Goal: Task Accomplishment & Management: Use online tool/utility

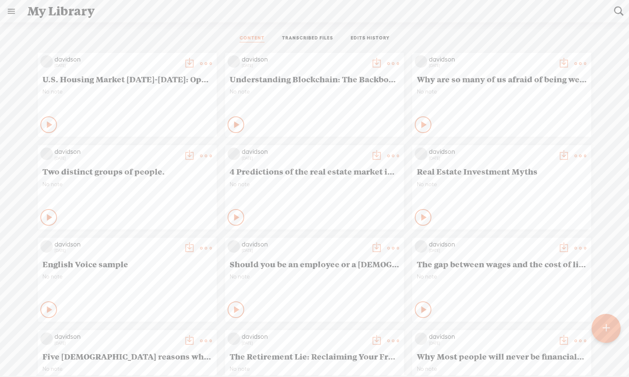
click at [499, 331] on t at bounding box center [605, 328] width 7 height 18
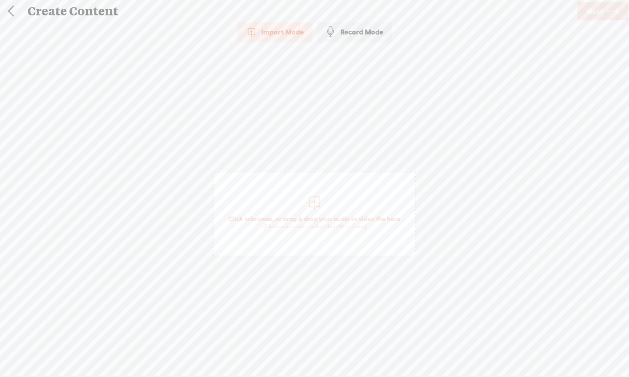
click at [315, 203] on div at bounding box center [314, 202] width 17 height 17
click at [499, 12] on span "Next" at bounding box center [595, 11] width 16 height 21
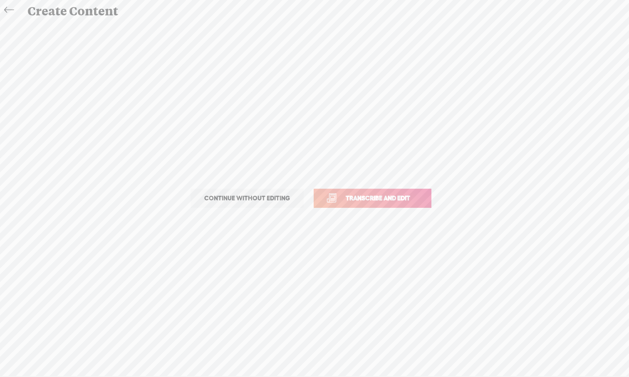
click at [347, 196] on span "Transcribe and edit" at bounding box center [378, 198] width 82 height 10
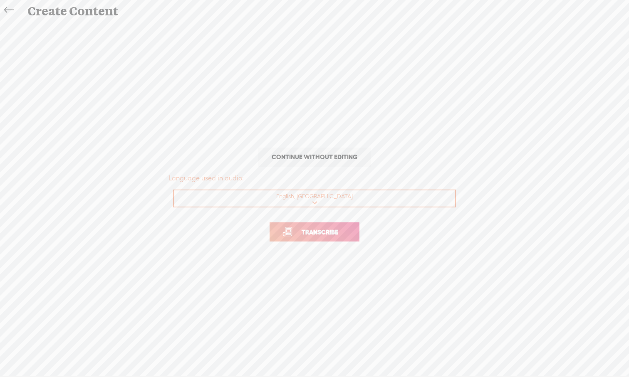
click at [331, 230] on span "Transcribe" at bounding box center [320, 232] width 54 height 10
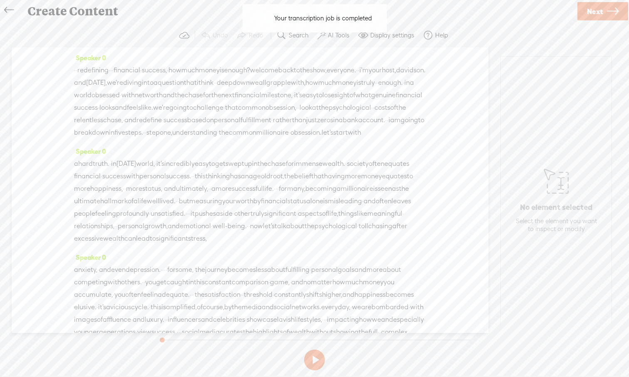
click at [312, 348] on button at bounding box center [314, 360] width 21 height 21
click at [330, 39] on label "AI Tools" at bounding box center [339, 35] width 22 height 8
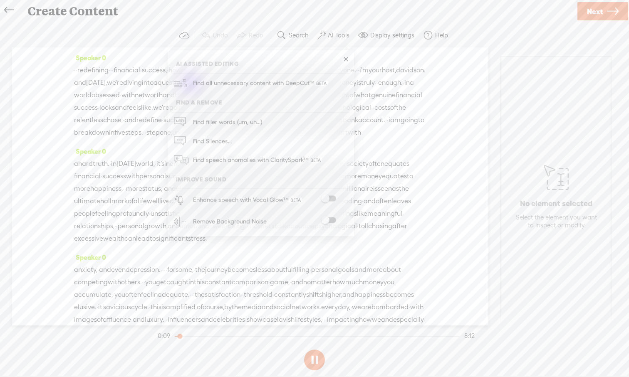
click at [334, 197] on span at bounding box center [328, 199] width 15 height 6
click at [335, 220] on span at bounding box center [328, 220] width 15 height 6
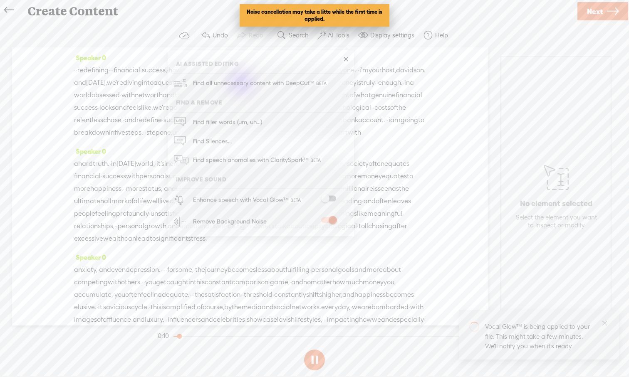
click at [476, 158] on div "Speaker 0 · · redefining · · · financial · success, · how much money is enough?…" at bounding box center [250, 186] width 476 height 278
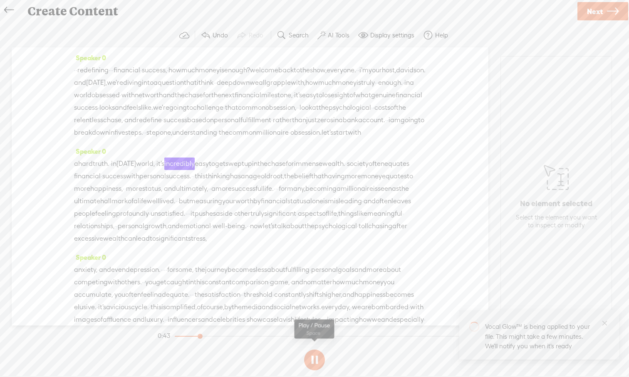
click at [316, 348] on button at bounding box center [314, 360] width 21 height 21
click at [146, 139] on span "·" at bounding box center [146, 132] width 2 height 12
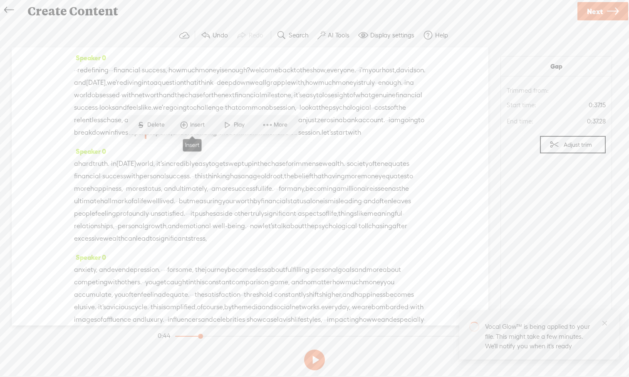
click at [186, 128] on span at bounding box center [184, 125] width 12 height 15
click at [169, 47] on span "Insert Audio in Background" at bounding box center [171, 42] width 102 height 19
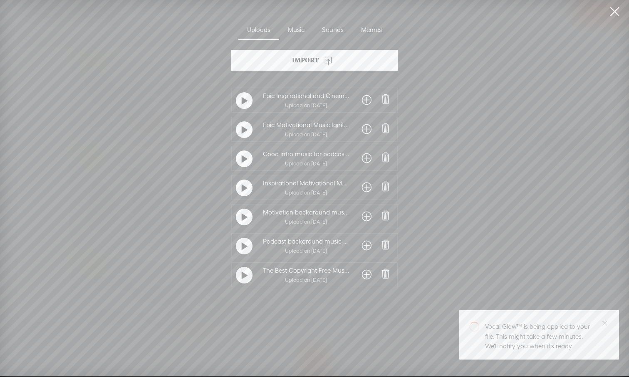
click at [242, 275] on t at bounding box center [245, 275] width 6 height 13
click at [242, 275] on t at bounding box center [244, 275] width 6 height 13
click at [247, 218] on div at bounding box center [244, 217] width 17 height 17
click at [363, 217] on span at bounding box center [367, 216] width 10 height 13
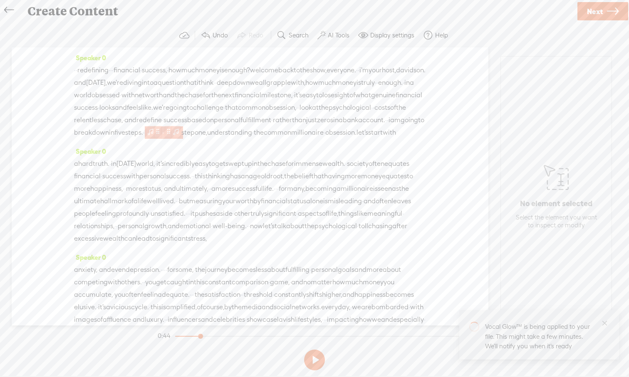
click at [155, 137] on span at bounding box center [150, 132] width 8 height 10
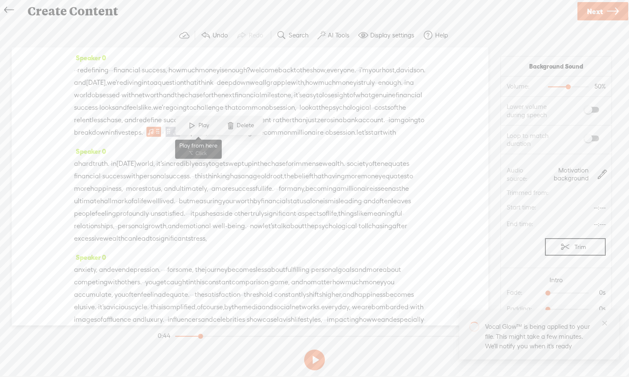
click at [194, 125] on span at bounding box center [192, 125] width 12 height 15
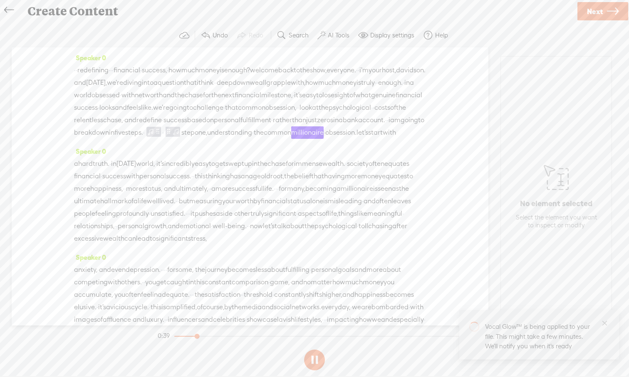
click at [252, 139] on span "understanding" at bounding box center [229, 132] width 45 height 12
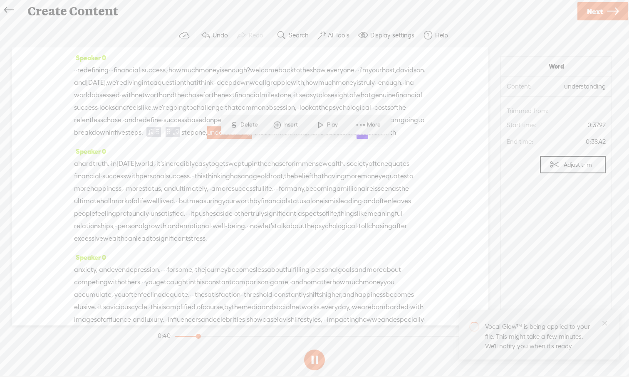
click at [125, 139] on span "five" at bounding box center [119, 132] width 11 height 12
click at [227, 177] on div "Speaker 0 a hard truth. · in [DATE] world, · it's incredibly easy to get swept …" at bounding box center [250, 198] width 352 height 106
click at [323, 145] on div "Speaker 0 · · redefining · · · financial · success, · how much money is enough?…" at bounding box center [250, 99] width 352 height 94
click at [143, 139] on span "steps." at bounding box center [134, 132] width 18 height 12
click at [252, 139] on span "understanding" at bounding box center [229, 132] width 45 height 12
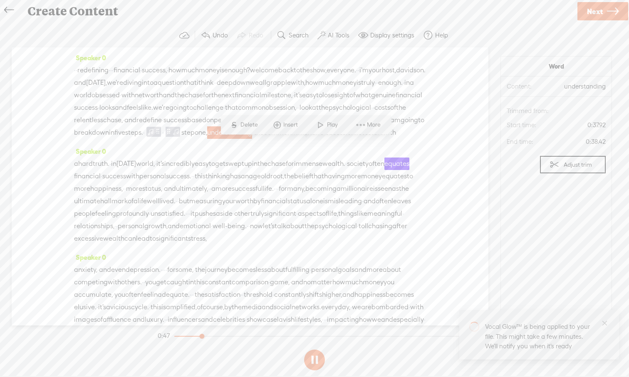
click at [419, 139] on div "· · redefining · · · financial · success, · how much money is enough? welcome b…" at bounding box center [250, 101] width 352 height 75
click at [261, 101] on span "milestone," at bounding box center [276, 95] width 31 height 12
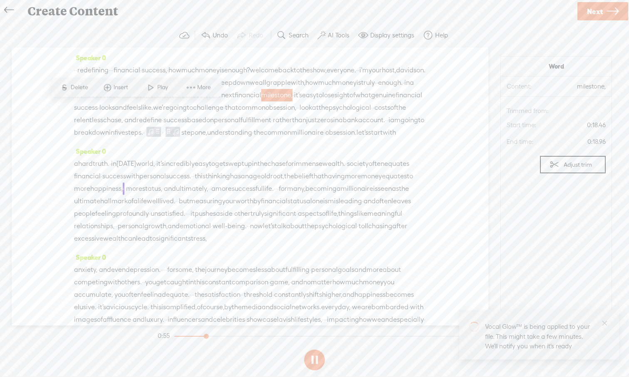
click at [145, 139] on span "·" at bounding box center [144, 132] width 2 height 12
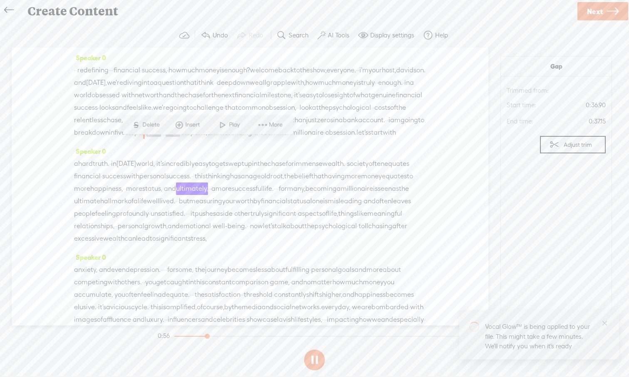
click at [252, 139] on span "understanding" at bounding box center [229, 132] width 45 height 12
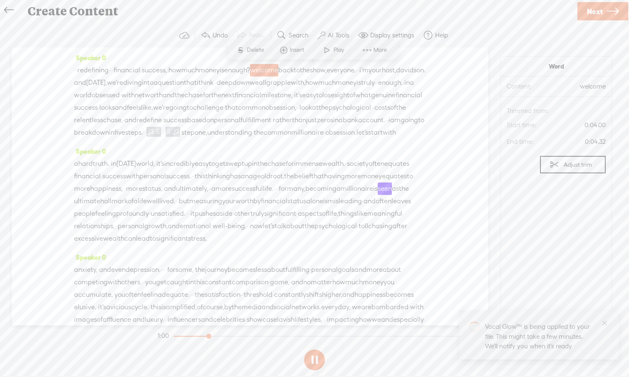
click at [91, 69] on span "redefining" at bounding box center [92, 70] width 31 height 12
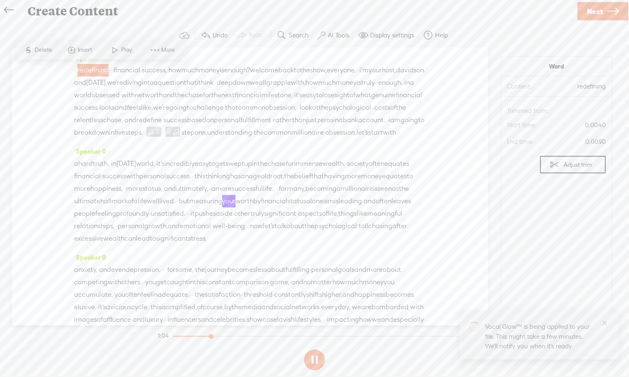
click at [107, 69] on span "redefining" at bounding box center [92, 70] width 31 height 12
drag, startPoint x: 165, startPoint y: 96, endPoint x: 163, endPoint y: 37, distance: 58.7
click at [163, 37] on div "Trebble audio editor works best with Google Chrome or Firefox. Please switch yo…" at bounding box center [314, 198] width 612 height 350
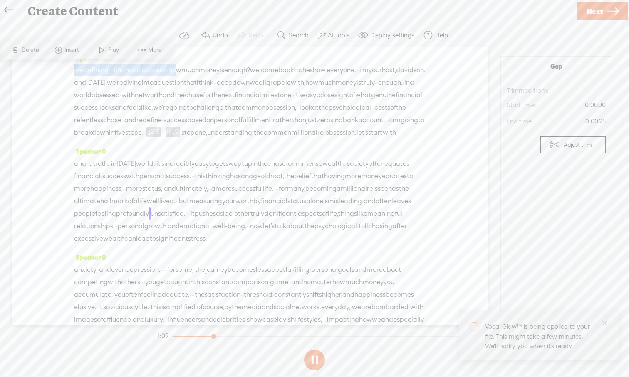
drag, startPoint x: 203, startPoint y: 71, endPoint x: 203, endPoint y: 48, distance: 22.9
click at [203, 48] on div "Speaker 0 · · redefining · · · financial · success, · how much money is enough?…" at bounding box center [250, 186] width 476 height 278
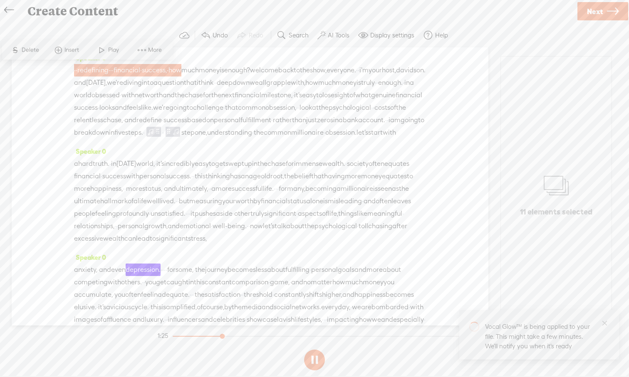
click at [368, 77] on span "your" at bounding box center [374, 70] width 13 height 12
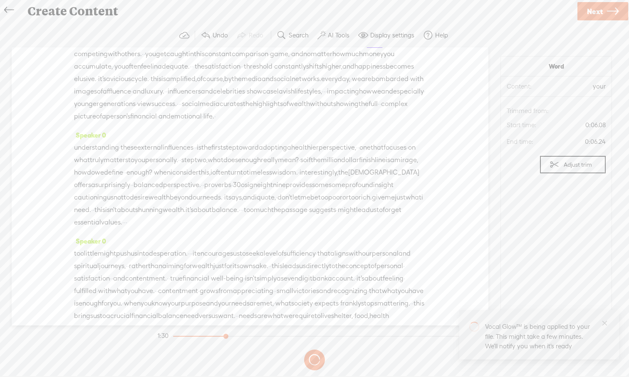
scroll to position [229, 0]
click at [462, 114] on div "Speaker 0 · · redefining · · · financial · success, · how much money is enough?…" at bounding box center [250, 186] width 476 height 278
click at [197, 84] on span "amplified," at bounding box center [181, 78] width 31 height 12
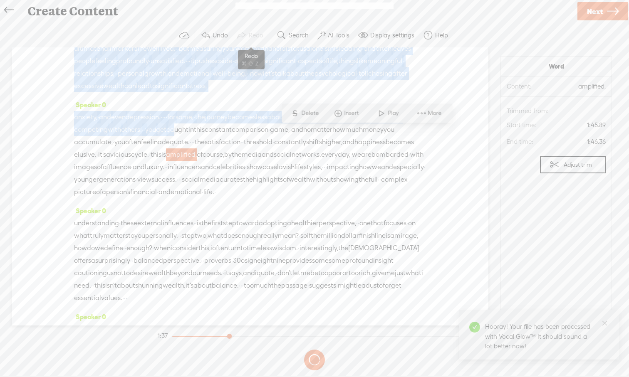
scroll to position [0, 0]
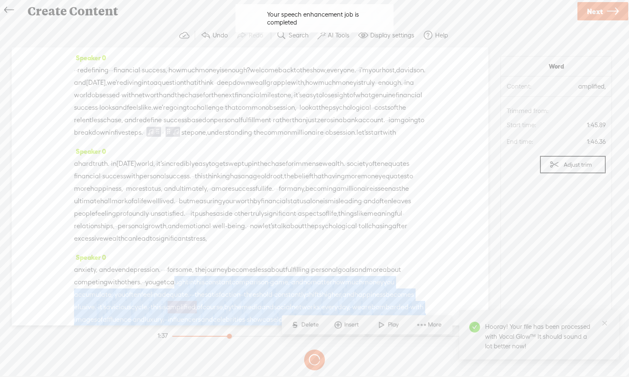
drag, startPoint x: 247, startPoint y: 88, endPoint x: 251, endPoint y: 16, distance: 72.4
click at [251, 16] on body "You have 55 minutes of transcription remaining. Upgrade to increase your limit …" at bounding box center [314, 188] width 629 height 376
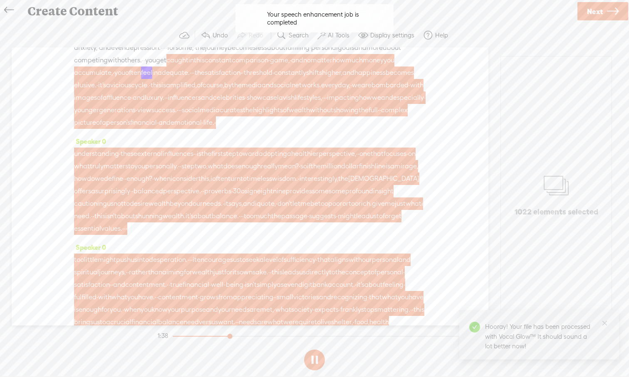
scroll to position [242, 0]
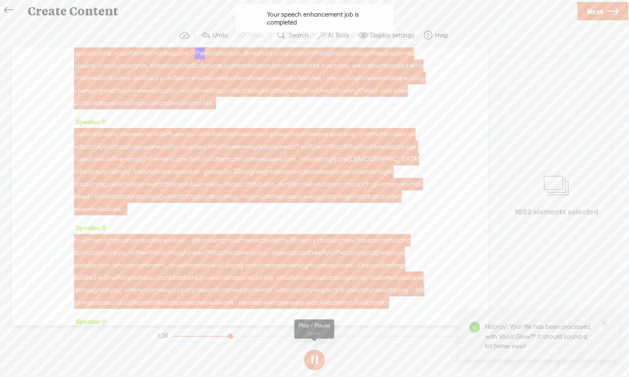
click at [323, 348] on button at bounding box center [314, 360] width 21 height 21
click at [170, 109] on span "and" at bounding box center [164, 103] width 12 height 12
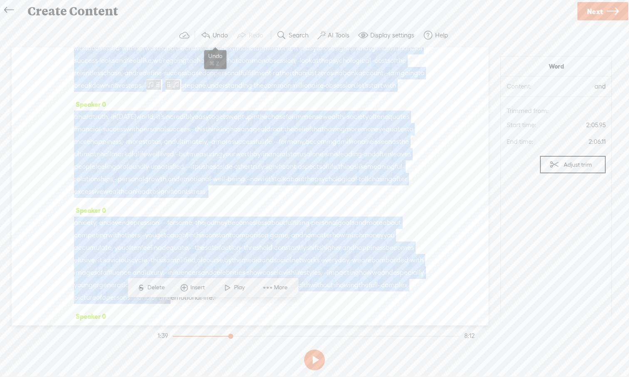
scroll to position [0, 0]
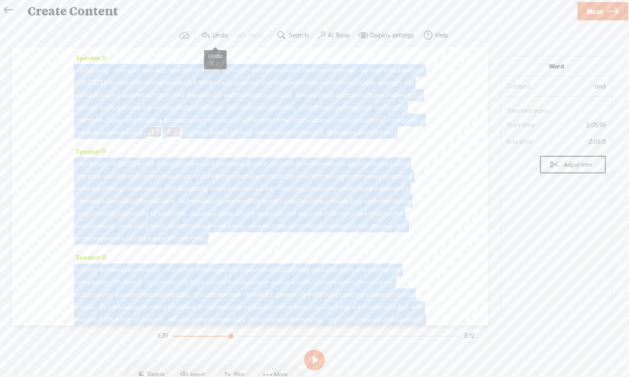
drag, startPoint x: 213, startPoint y: 154, endPoint x: 219, endPoint y: 36, distance: 118.6
click at [219, 36] on div "Trebble audio editor works best with Google Chrome or Firefox. Please switch yo…" at bounding box center [314, 198] width 612 height 350
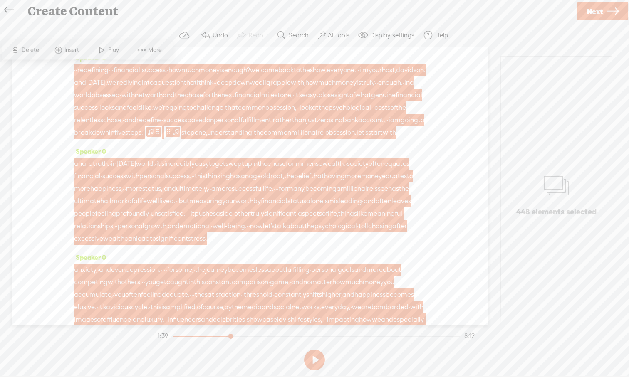
click at [396, 77] on span "davidson." at bounding box center [411, 70] width 30 height 12
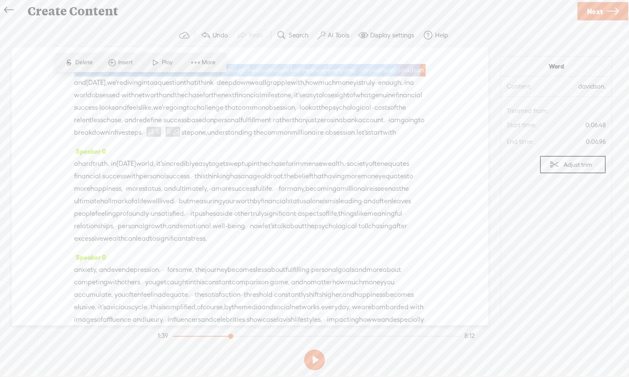
drag, startPoint x: 146, startPoint y: 84, endPoint x: 146, endPoint y: 24, distance: 60.3
click at [146, 24] on div "Trebble audio editor works best with Google Chrome or Firefox. Please switch yo…" at bounding box center [314, 198] width 612 height 350
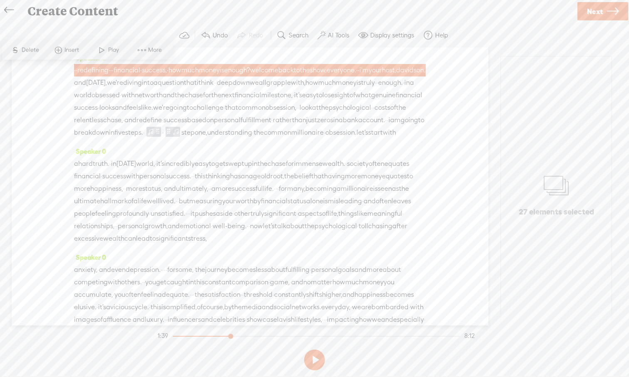
click at [396, 77] on span "davidson." at bounding box center [411, 70] width 30 height 12
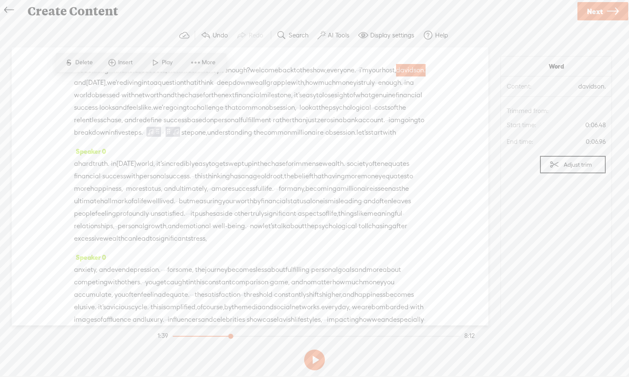
click at [396, 77] on span "davidson." at bounding box center [411, 70] width 30 height 12
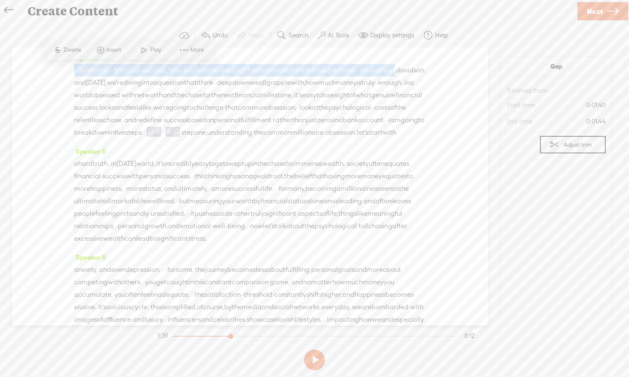
drag, startPoint x: 119, startPoint y: 84, endPoint x: 119, endPoint y: 33, distance: 50.7
click at [119, 33] on div "Trebble audio editor works best with Google Chrome or Firefox. Please switch yo…" at bounding box center [314, 198] width 612 height 350
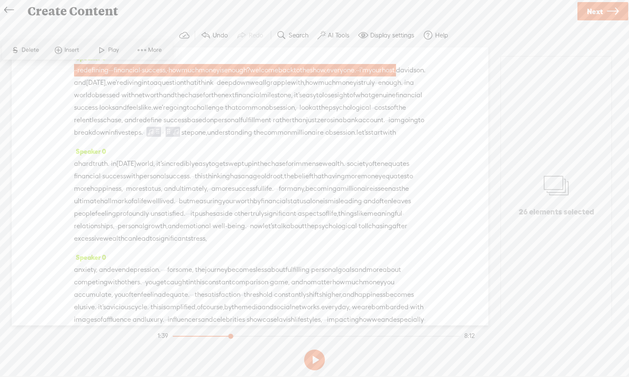
click at [359, 76] on span "i'm" at bounding box center [363, 70] width 9 height 12
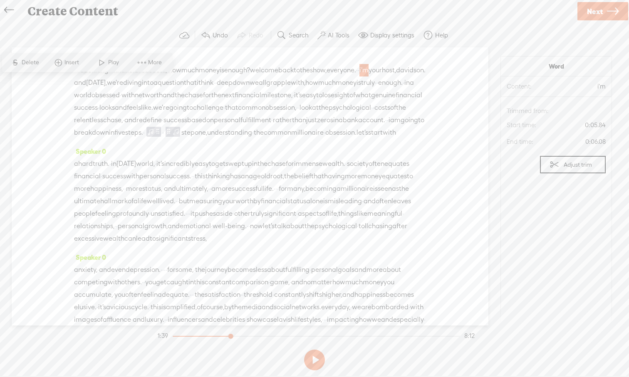
click at [175, 336] on div at bounding box center [202, 336] width 58 height 1
drag, startPoint x: 175, startPoint y: 336, endPoint x: 163, endPoint y: 335, distance: 12.1
click at [163, 335] on section "1:39 8:12" at bounding box center [316, 336] width 320 height 21
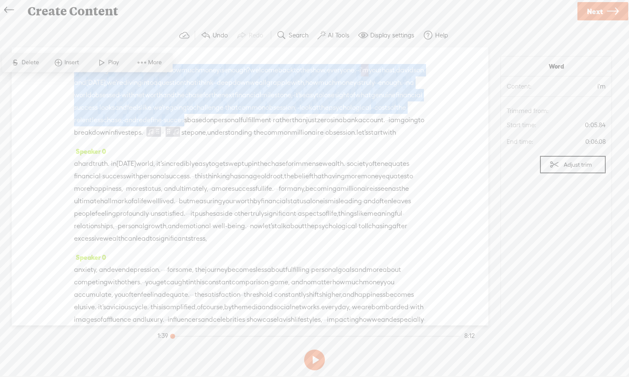
drag, startPoint x: 169, startPoint y: 129, endPoint x: 183, endPoint y: 23, distance: 106.5
click at [183, 23] on div "Trebble audio editor works best with Google Chrome or Firefox. Please switch yo…" at bounding box center [314, 198] width 612 height 350
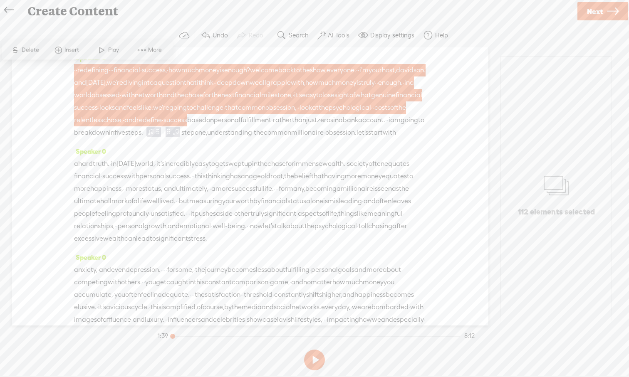
click at [58, 73] on div "Speaker 0 · · redefining · · · financial · success, · how much money is enough?…" at bounding box center [250, 186] width 476 height 278
click at [368, 77] on span "your" at bounding box center [374, 70] width 13 height 12
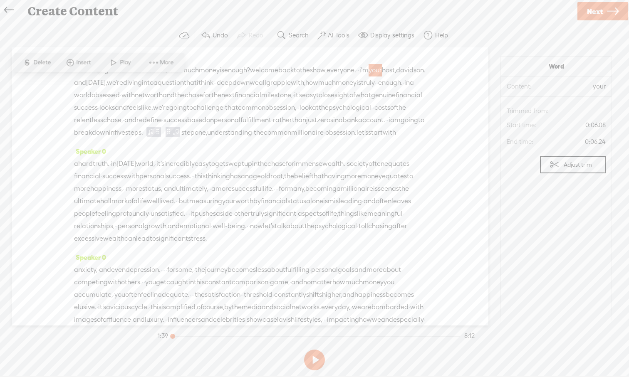
click at [465, 123] on div "Speaker 0 · · redefining · · · financial · success, · how much money is enough?…" at bounding box center [250, 186] width 476 height 278
click at [316, 348] on button at bounding box center [314, 360] width 21 height 21
click at [314, 348] on button at bounding box center [314, 360] width 21 height 21
click at [195, 55] on div "Speaker 0 · · redefining · · · financial · success, · how much money is enough?…" at bounding box center [250, 99] width 352 height 94
click at [167, 71] on span "success," at bounding box center [154, 70] width 25 height 12
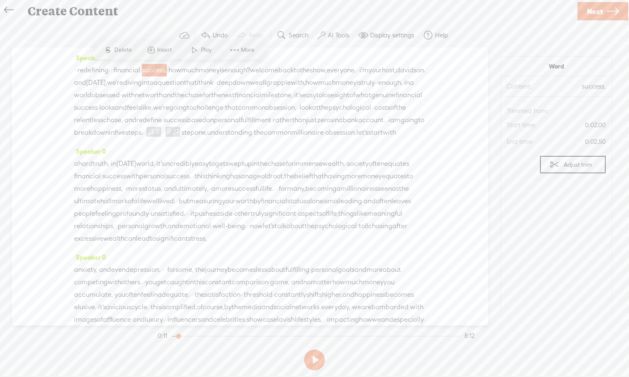
click at [109, 69] on span "redefining" at bounding box center [92, 70] width 31 height 12
click at [77, 69] on span "·" at bounding box center [77, 70] width 2 height 12
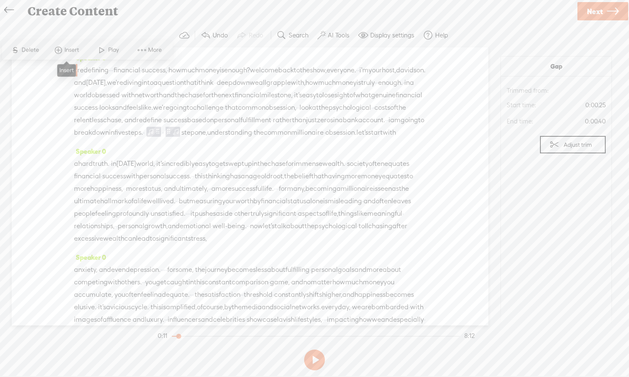
click at [59, 51] on span at bounding box center [58, 50] width 12 height 15
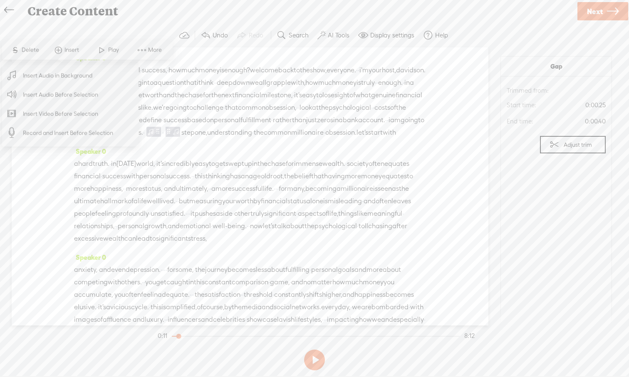
click at [63, 76] on span "Insert Audio in Background" at bounding box center [58, 75] width 102 height 19
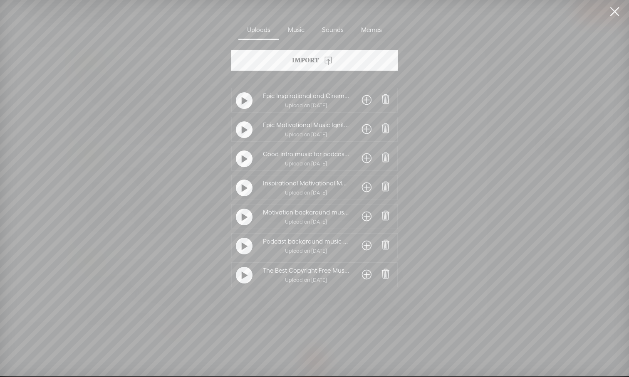
click at [242, 219] on t at bounding box center [245, 217] width 6 height 13
click at [363, 218] on span at bounding box center [367, 216] width 10 height 13
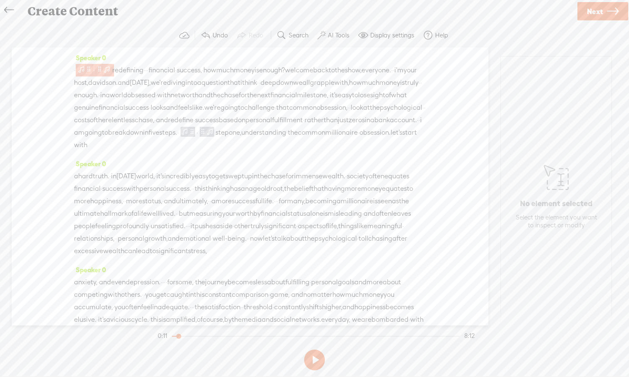
click at [86, 69] on span at bounding box center [81, 69] width 8 height 10
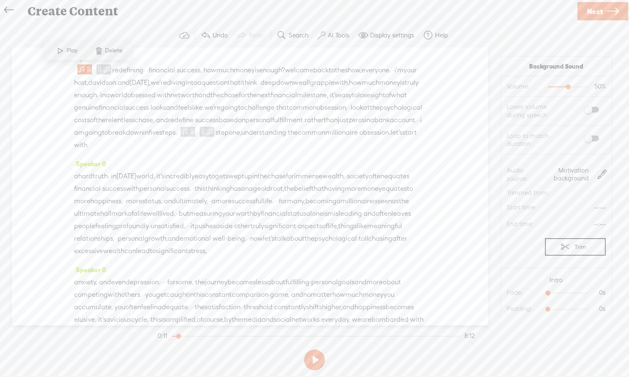
click at [62, 54] on span at bounding box center [60, 50] width 12 height 15
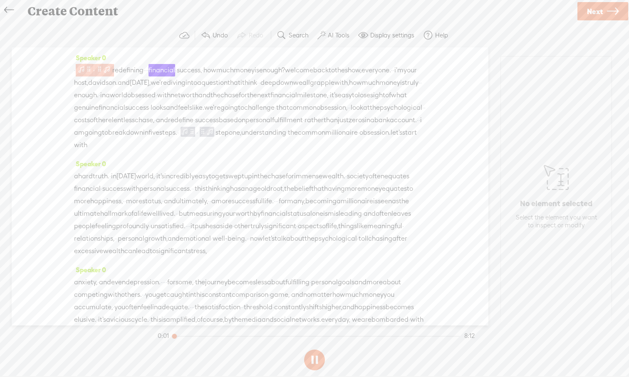
click at [86, 71] on span at bounding box center [81, 69] width 8 height 10
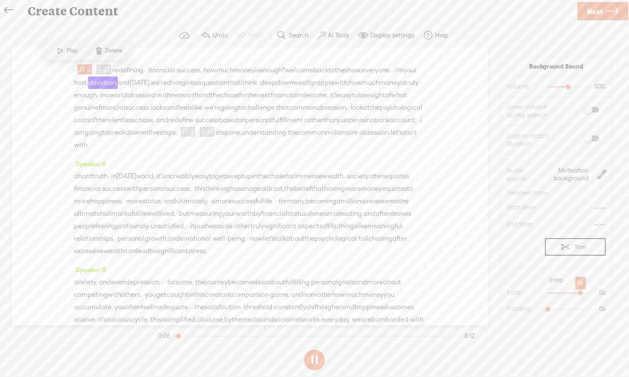
drag, startPoint x: 548, startPoint y: 292, endPoint x: 579, endPoint y: 291, distance: 30.8
click at [499, 291] on div at bounding box center [580, 293] width 19 height 19
drag, startPoint x: 547, startPoint y: 308, endPoint x: 578, endPoint y: 306, distance: 31.7
click at [499, 306] on div at bounding box center [580, 310] width 19 height 19
click at [85, 72] on span at bounding box center [81, 69] width 8 height 10
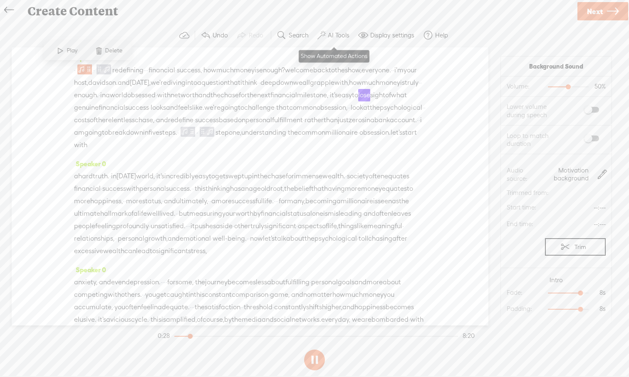
click at [328, 37] on label "AI Tools" at bounding box center [339, 35] width 22 height 8
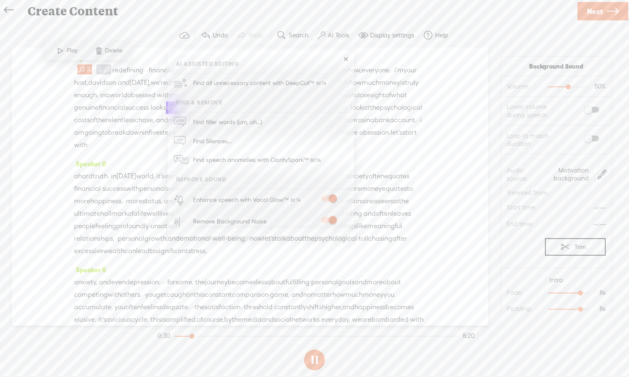
click at [361, 65] on span "show," at bounding box center [353, 70] width 17 height 12
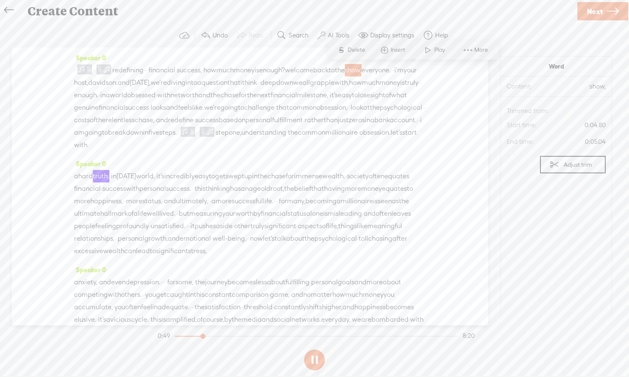
click at [312, 348] on button at bounding box center [314, 360] width 21 height 21
click at [121, 70] on span "redefining" at bounding box center [127, 70] width 31 height 12
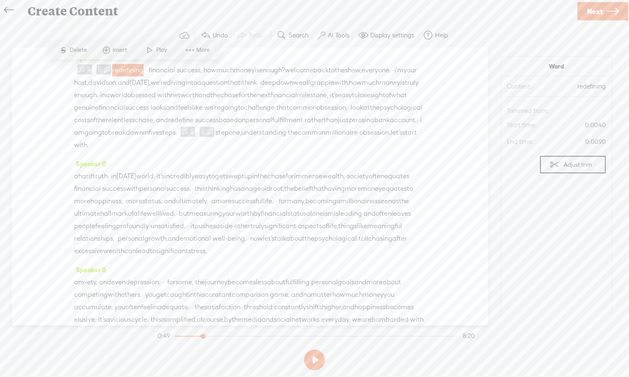
drag, startPoint x: 121, startPoint y: 70, endPoint x: 244, endPoint y: 147, distance: 144.8
click at [244, 147] on div "· · redefining · · · financial · success, · how much money is enough? welcome b…" at bounding box center [250, 107] width 352 height 87
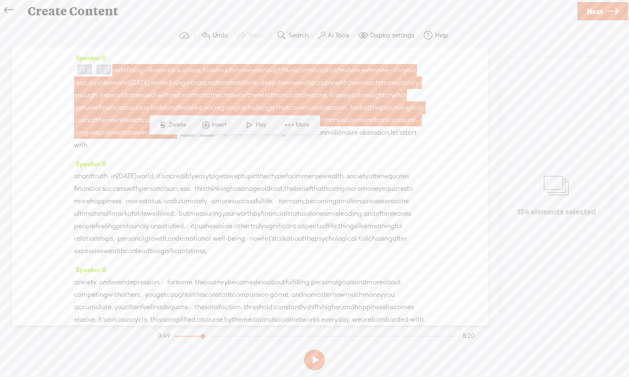
click at [208, 125] on span at bounding box center [206, 125] width 12 height 15
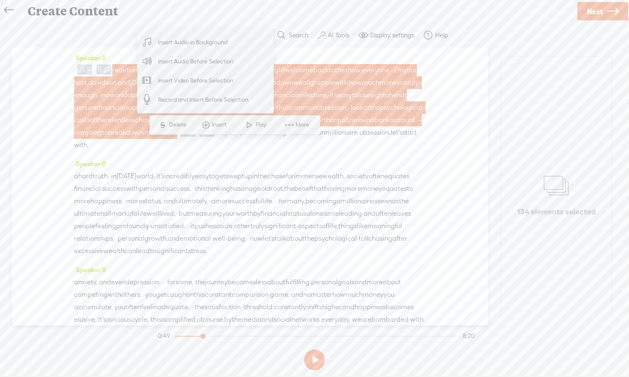
click at [185, 43] on span "Insert Audio in Background" at bounding box center [193, 42] width 102 height 19
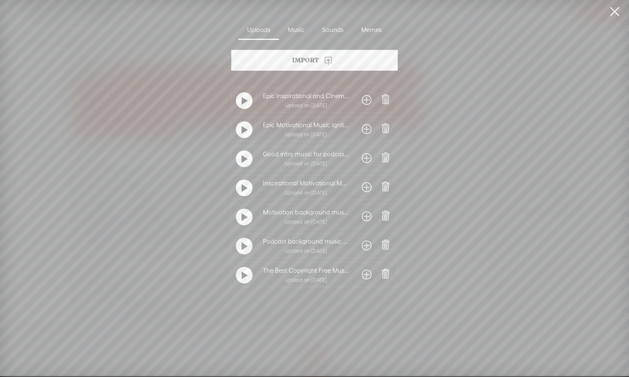
click at [364, 216] on span at bounding box center [367, 216] width 10 height 13
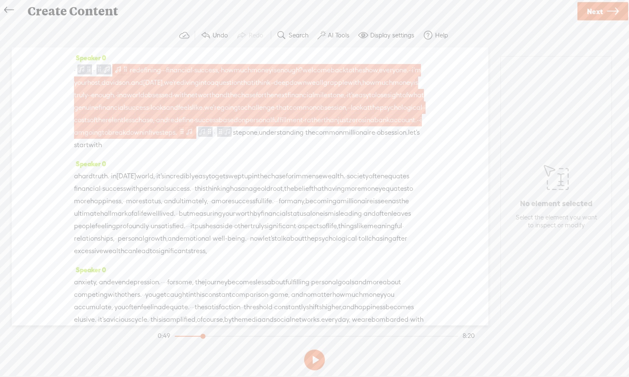
click at [128, 71] on span at bounding box center [125, 69] width 6 height 10
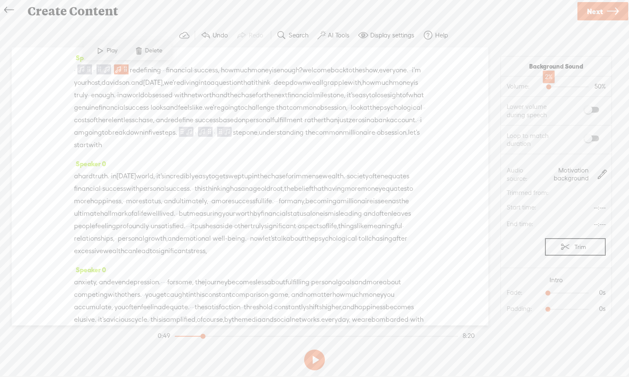
drag, startPoint x: 568, startPoint y: 86, endPoint x: 548, endPoint y: 88, distance: 19.6
click at [499, 88] on div at bounding box center [549, 87] width 19 height 19
click at [499, 139] on span at bounding box center [591, 139] width 15 height 6
click at [246, 139] on span "step" at bounding box center [239, 132] width 13 height 12
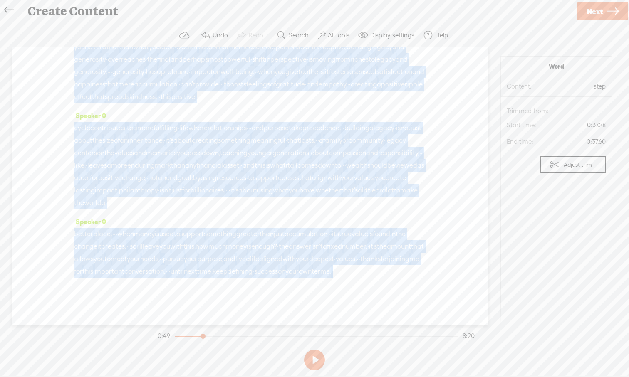
scroll to position [1148, 0]
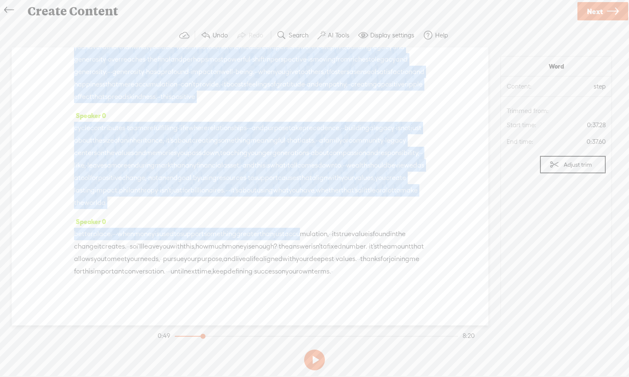
drag, startPoint x: 328, startPoint y: 146, endPoint x: 339, endPoint y: 229, distance: 83.9
click at [339, 229] on div "Speaker 0 · · redefining · · · financial · success, · how much money is enough?…" at bounding box center [250, 186] width 476 height 278
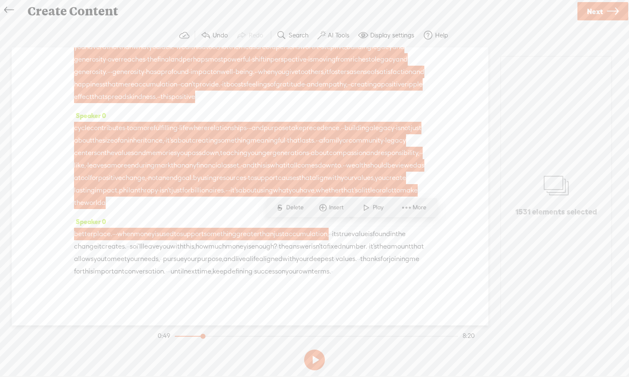
click at [355, 109] on div "Speaker 0 cycle contributes · to a more fulfilling · life where relationships ·…" at bounding box center [250, 162] width 352 height 106
click at [155, 159] on span "enduring" at bounding box center [140, 165] width 27 height 12
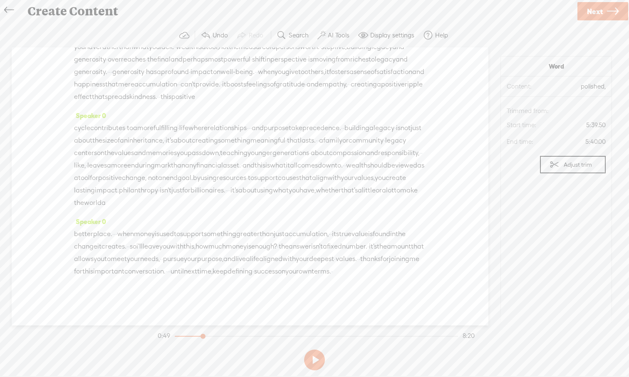
click at [177, 337] on section "0:49 8:20" at bounding box center [316, 336] width 320 height 21
click at [174, 336] on section "0:49 8:20" at bounding box center [316, 336] width 320 height 21
drag, startPoint x: 203, startPoint y: 336, endPoint x: 163, endPoint y: 337, distance: 40.3
click at [163, 337] on section "0:49 8:20" at bounding box center [316, 336] width 320 height 21
click at [314, 348] on button at bounding box center [314, 360] width 21 height 21
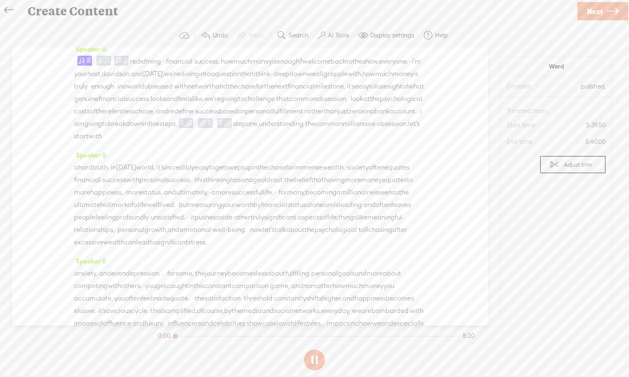
scroll to position [0, 0]
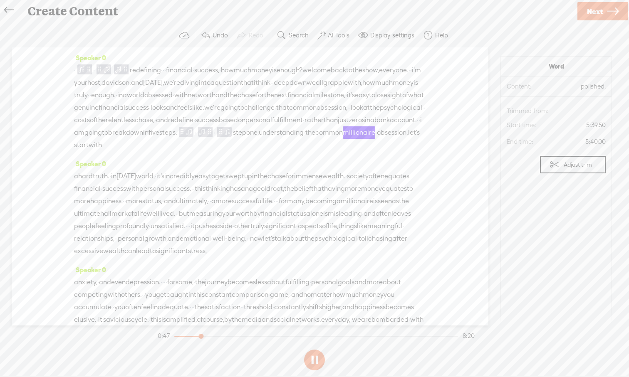
click at [313, 348] on button at bounding box center [314, 360] width 21 height 21
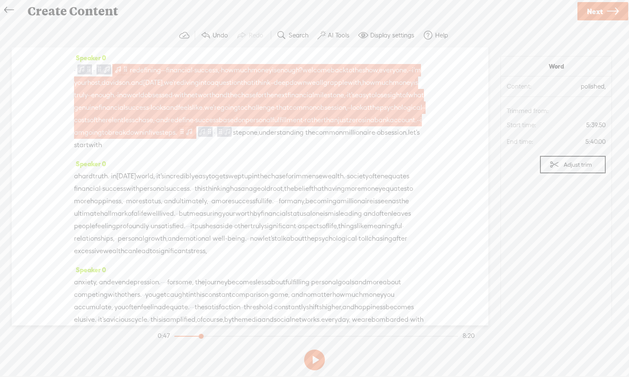
click at [185, 136] on span at bounding box center [182, 131] width 6 height 10
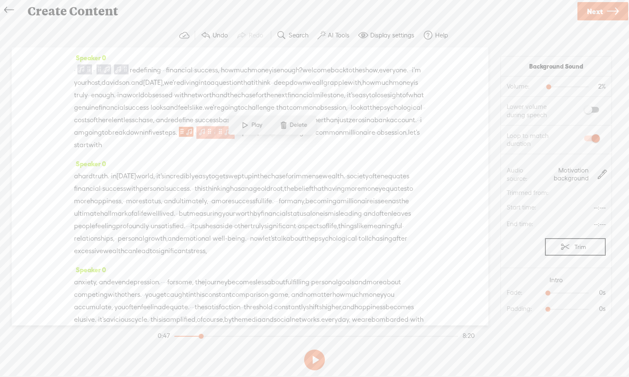
click at [206, 137] on span at bounding box center [202, 132] width 8 height 10
drag, startPoint x: 550, startPoint y: 294, endPoint x: 592, endPoint y: 294, distance: 42.4
click at [499, 294] on div at bounding box center [589, 293] width 19 height 19
drag, startPoint x: 548, startPoint y: 311, endPoint x: 609, endPoint y: 311, distance: 61.1
click at [499, 311] on section "Intro Fade: 10s 10s Padding: 10s 0s" at bounding box center [556, 296] width 111 height 53
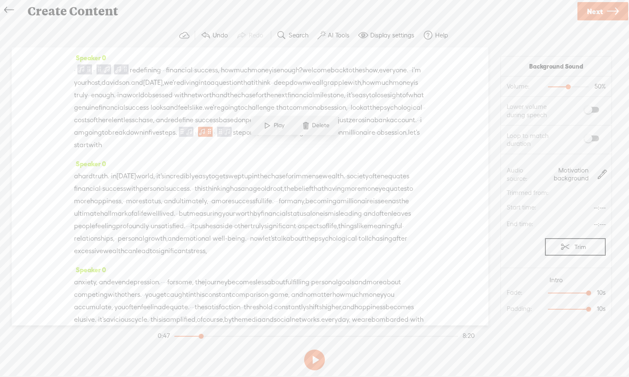
click at [244, 114] on span "challenge" at bounding box center [259, 107] width 30 height 12
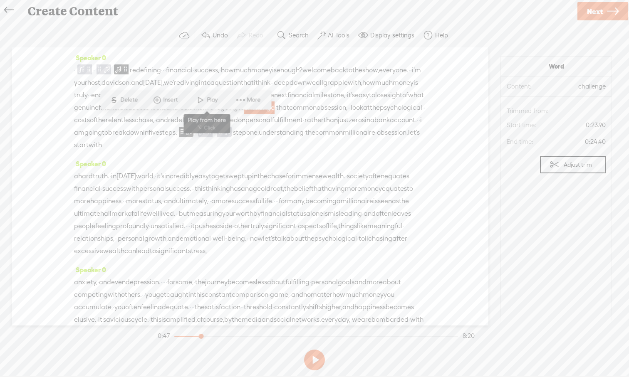
click at [205, 98] on span at bounding box center [200, 100] width 12 height 15
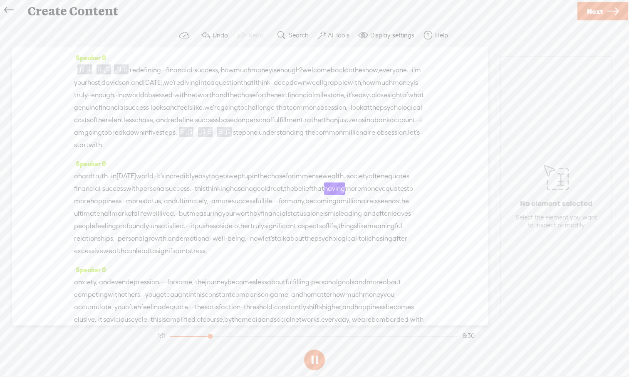
click at [177, 139] on span "steps." at bounding box center [168, 132] width 18 height 12
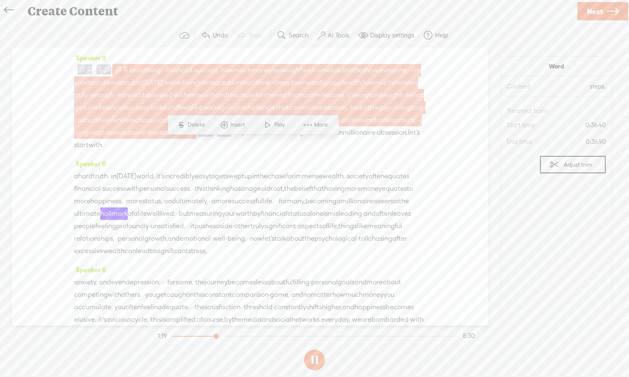
click at [193, 136] on span at bounding box center [189, 131] width 8 height 10
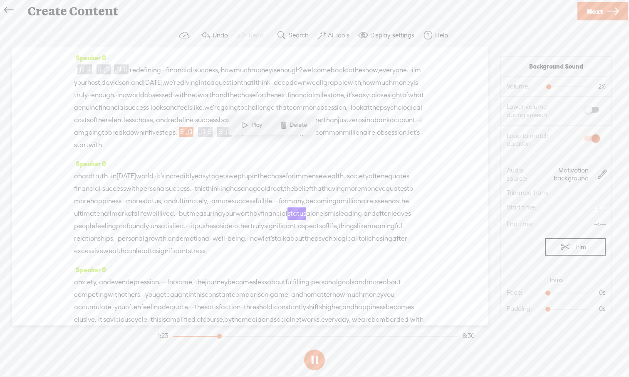
click at [148, 139] on span "in" at bounding box center [145, 132] width 5 height 12
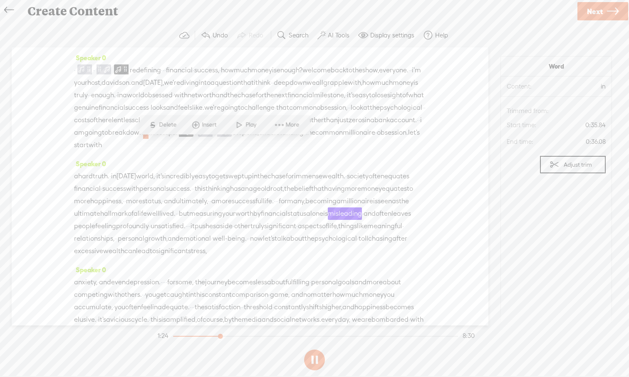
click at [239, 131] on span at bounding box center [239, 125] width 12 height 15
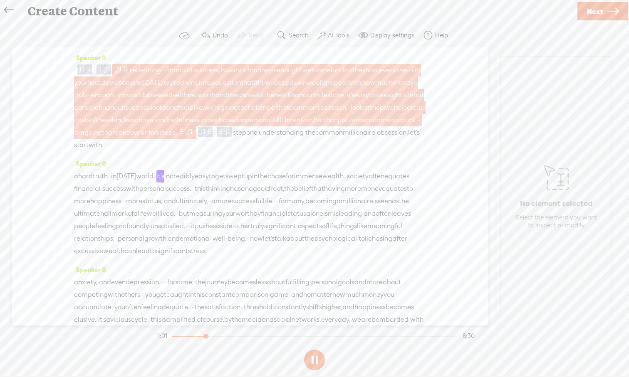
click at [193, 136] on span at bounding box center [189, 131] width 8 height 10
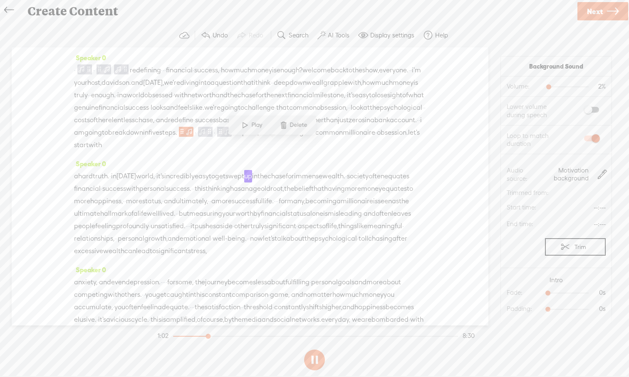
click at [143, 138] on span "down" at bounding box center [134, 132] width 17 height 12
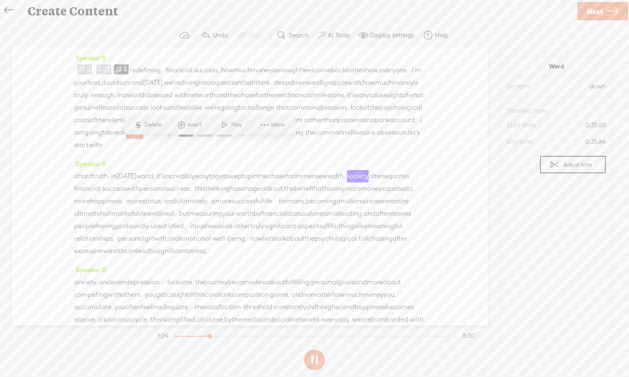
click at [390, 126] on span "account." at bounding box center [403, 120] width 27 height 12
click at [124, 127] on span at bounding box center [122, 125] width 12 height 15
click at [318, 348] on button at bounding box center [314, 360] width 21 height 21
click at [246, 139] on span "step" at bounding box center [239, 132] width 13 height 12
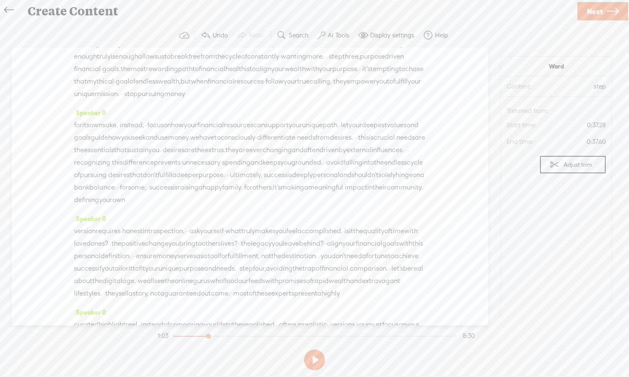
scroll to position [482, 0]
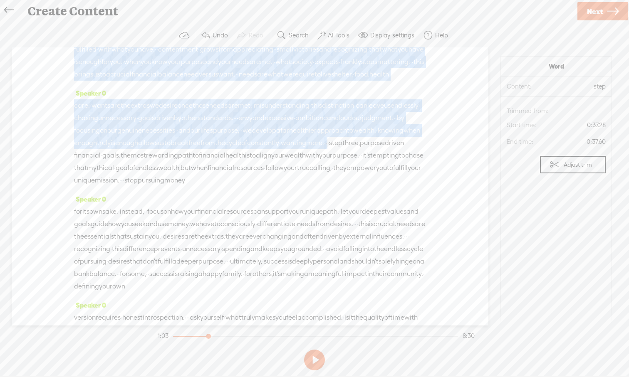
drag, startPoint x: 328, startPoint y: 145, endPoint x: 240, endPoint y: 234, distance: 125.2
click at [240, 234] on div "Speaker 0 · · redefining · · · financial · success, · how much money is enough?…" at bounding box center [250, 186] width 476 height 278
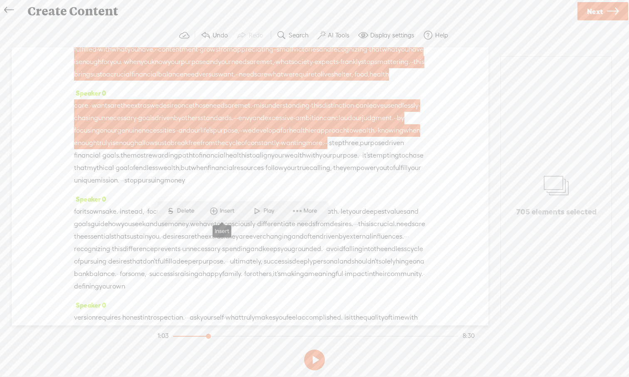
click at [214, 214] on span at bounding box center [213, 211] width 12 height 15
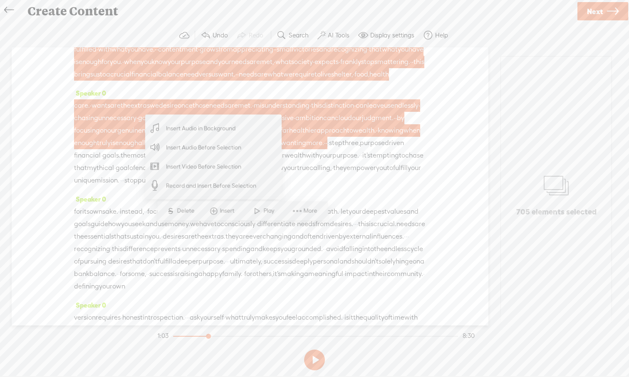
click at [214, 133] on span "Insert Audio in Background" at bounding box center [201, 128] width 102 height 19
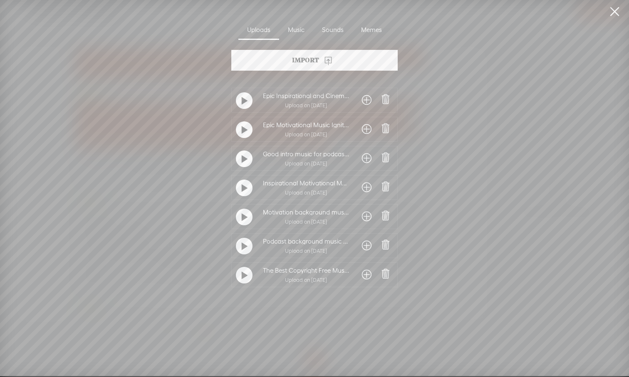
click at [362, 247] on span at bounding box center [367, 245] width 10 height 13
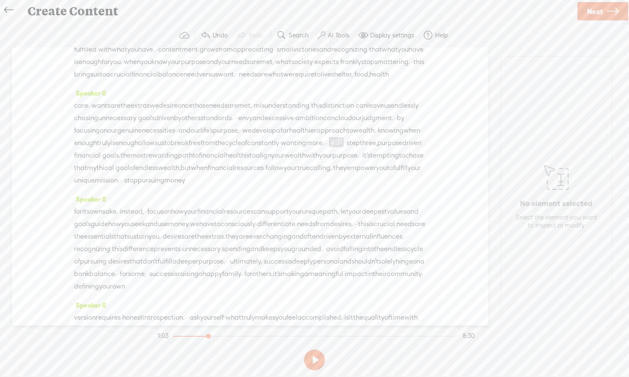
click at [345, 149] on span "·" at bounding box center [346, 143] width 2 height 12
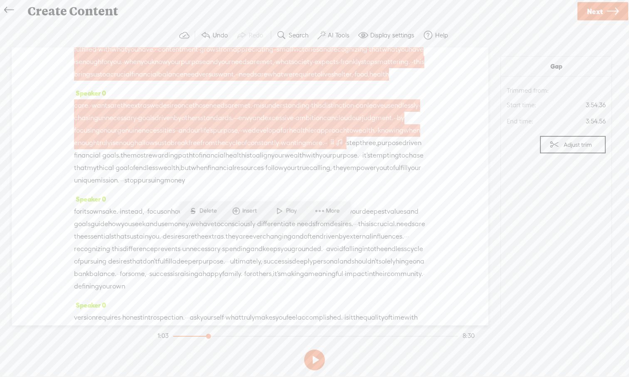
click at [335, 147] on span at bounding box center [339, 142] width 8 height 10
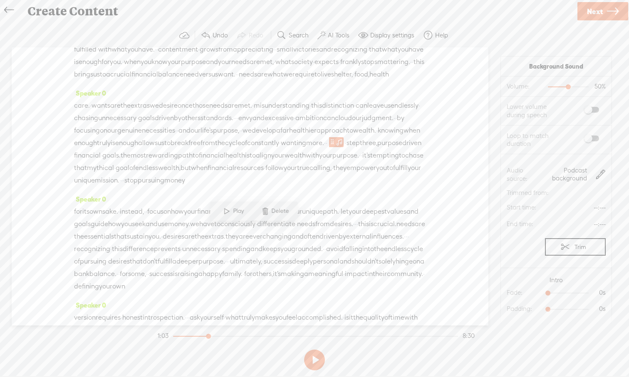
click at [265, 217] on span at bounding box center [265, 211] width 12 height 15
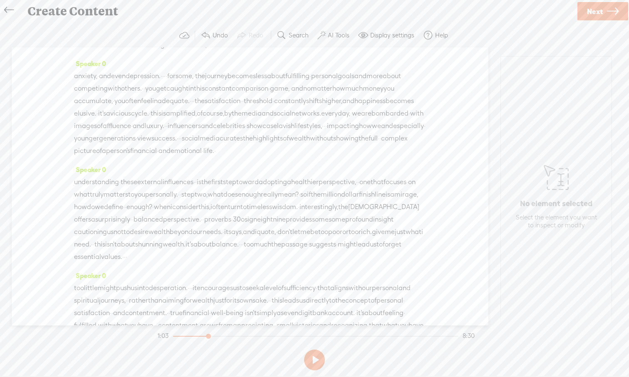
scroll to position [0, 0]
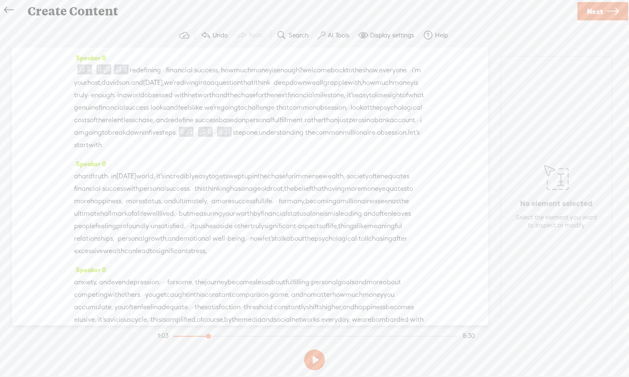
drag, startPoint x: 234, startPoint y: 232, endPoint x: 326, endPoint y: 144, distance: 126.8
click at [326, 144] on div "Speaker 0 · · redefining · · · financial · success, · how much money is enough?…" at bounding box center [250, 186] width 476 height 278
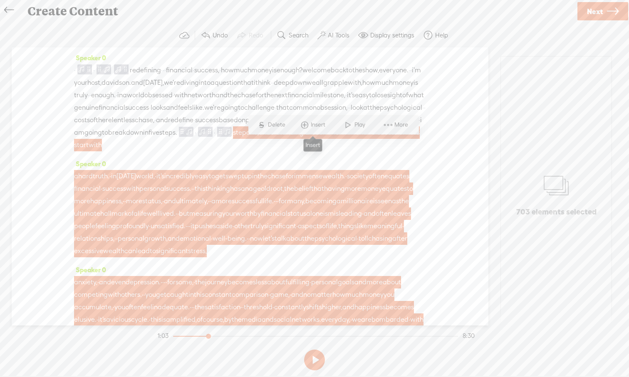
click at [308, 127] on span at bounding box center [304, 125] width 12 height 15
click at [293, 49] on span "Insert Audio in Background" at bounding box center [292, 42] width 102 height 19
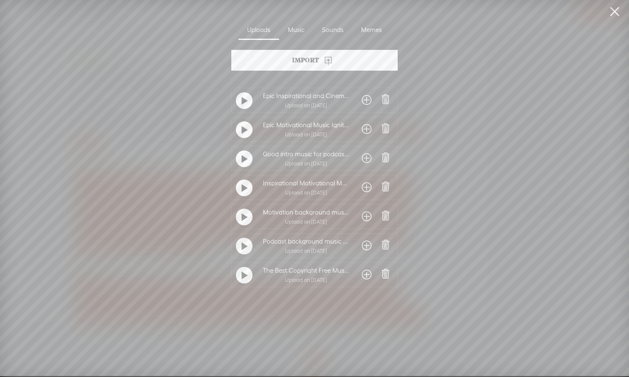
click at [362, 219] on span at bounding box center [367, 216] width 10 height 13
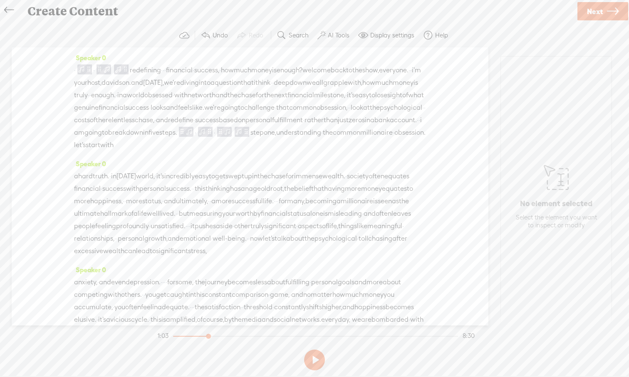
click at [367, 232] on span "like" at bounding box center [362, 226] width 10 height 12
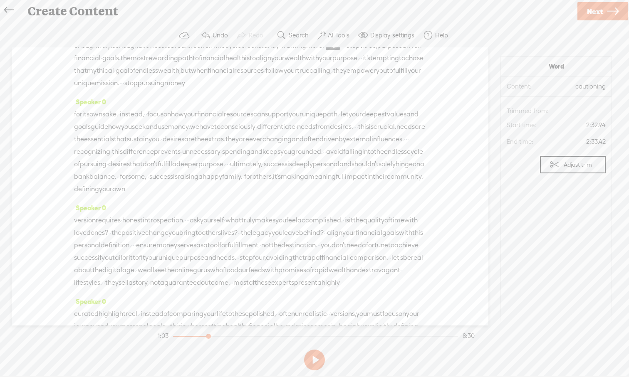
scroll to position [583, 0]
click at [341, 49] on span "·" at bounding box center [342, 42] width 2 height 12
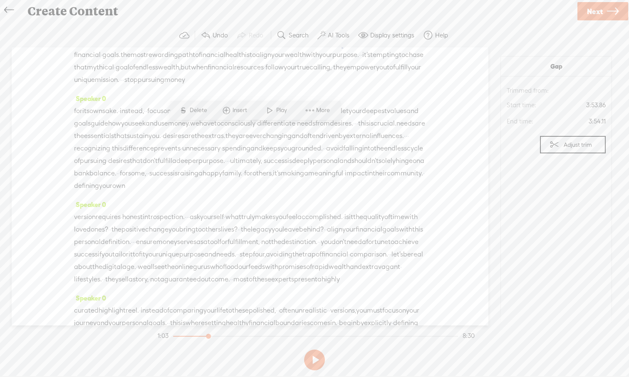
click at [341, 49] on span "·" at bounding box center [342, 42] width 2 height 12
click at [226, 110] on span at bounding box center [226, 110] width 12 height 15
click at [217, 135] on span "Insert Audio in Background" at bounding box center [214, 135] width 102 height 19
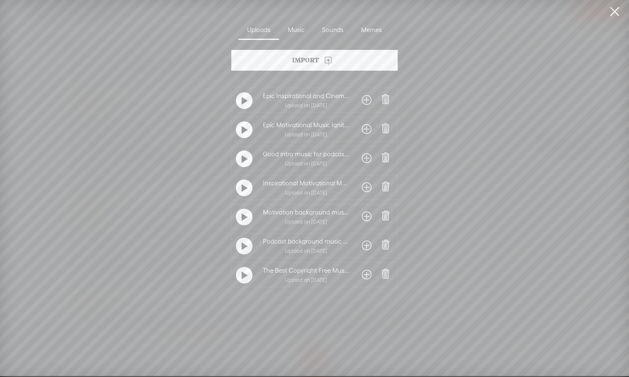
click at [362, 220] on span at bounding box center [367, 216] width 10 height 13
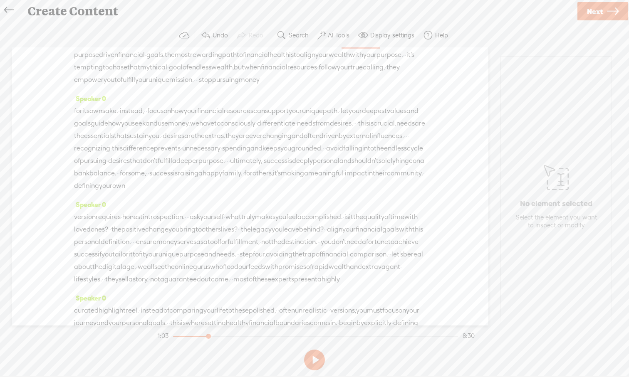
click at [362, 46] on span at bounding box center [365, 41] width 6 height 10
drag, startPoint x: 549, startPoint y: 292, endPoint x: 597, endPoint y: 293, distance: 47.8
click at [499, 293] on div at bounding box center [589, 293] width 19 height 19
drag, startPoint x: 549, startPoint y: 310, endPoint x: 605, endPoint y: 310, distance: 56.1
click at [499, 310] on span "10s 0s" at bounding box center [574, 309] width 62 height 8
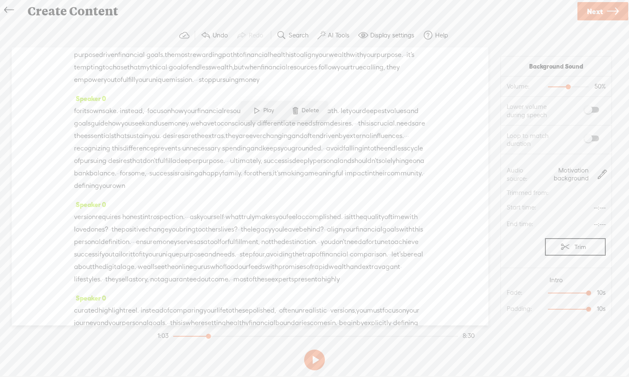
click at [381, 49] on span "step" at bounding box center [387, 42] width 13 height 12
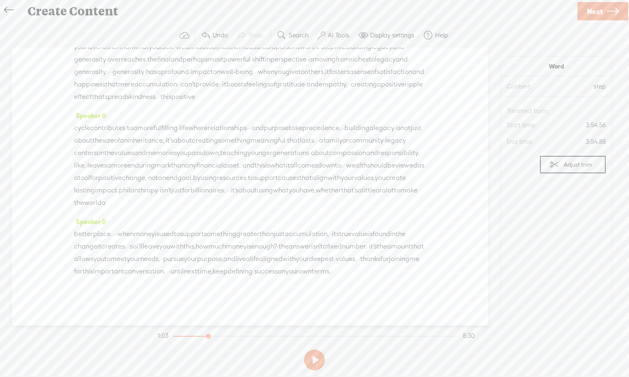
scroll to position [1154, 0]
drag, startPoint x: 301, startPoint y: 131, endPoint x: 274, endPoint y: 271, distance: 143.0
click at [274, 271] on div "Speaker 0 · · redefining · · · financial · success, · how much money is enough?…" at bounding box center [250, 186] width 476 height 278
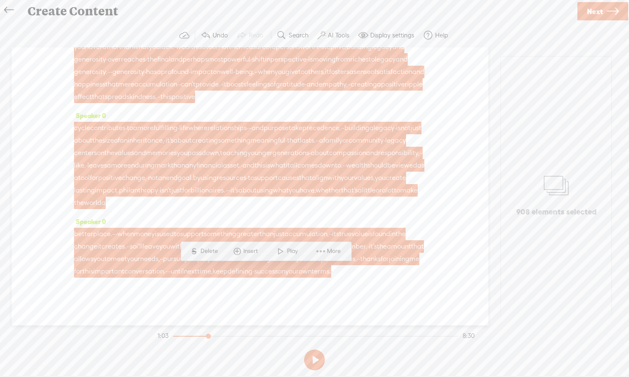
click at [235, 251] on span at bounding box center [237, 251] width 12 height 15
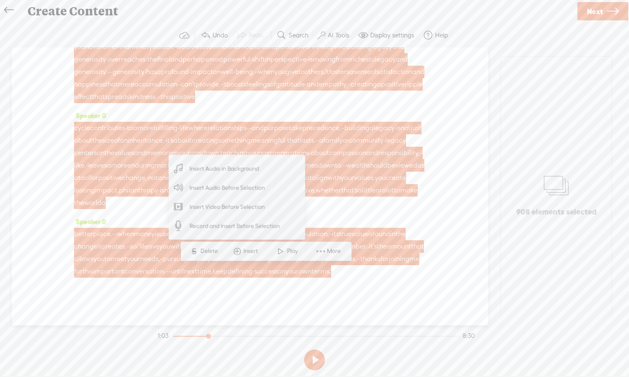
click at [235, 174] on span "Insert Audio in Background" at bounding box center [224, 168] width 102 height 19
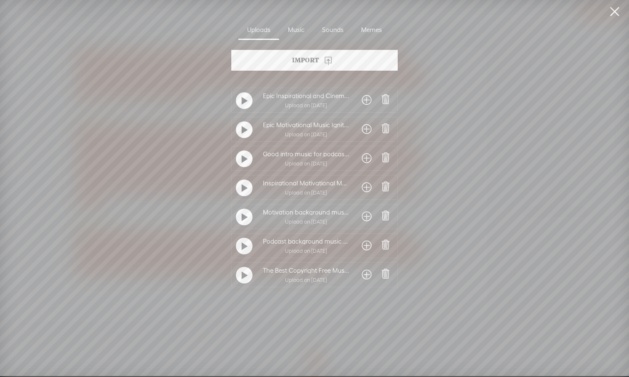
click at [362, 220] on span at bounding box center [367, 216] width 10 height 13
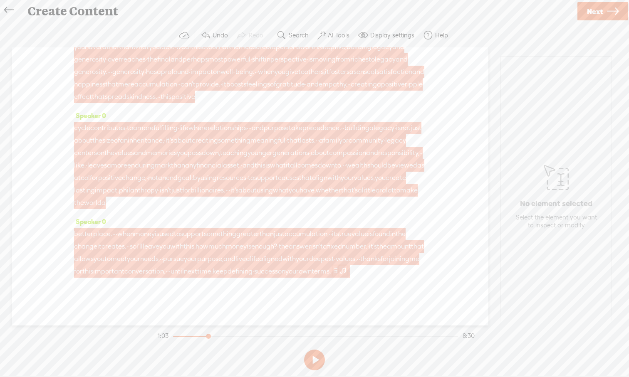
click at [339, 271] on span at bounding box center [343, 270] width 8 height 10
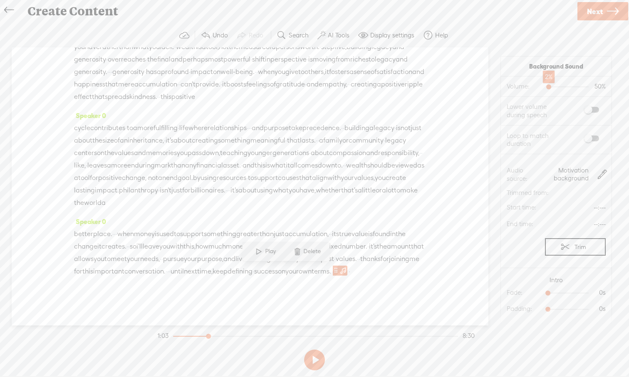
drag, startPoint x: 567, startPoint y: 87, endPoint x: 547, endPoint y: 89, distance: 19.6
click at [499, 89] on div at bounding box center [549, 87] width 19 height 19
click at [499, 140] on label at bounding box center [582, 138] width 45 height 14
click at [350, 269] on span at bounding box center [358, 271] width 17 height 12
click at [163, 253] on span "·" at bounding box center [162, 259] width 2 height 12
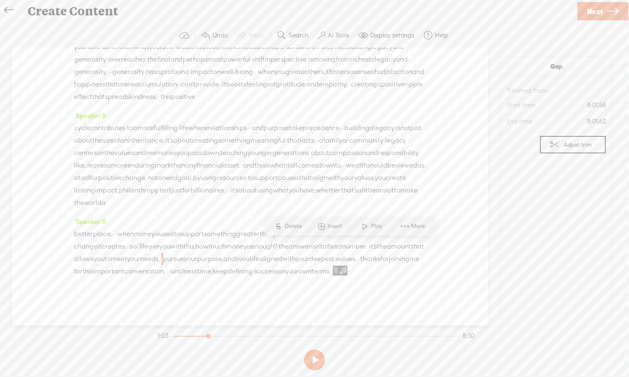
click at [348, 269] on span "·" at bounding box center [349, 271] width 2 height 12
click at [270, 252] on span at bounding box center [268, 251] width 12 height 15
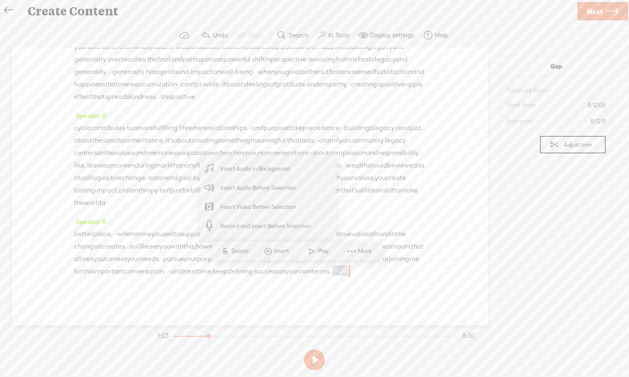
click at [267, 170] on span "Insert Audio in Background" at bounding box center [255, 168] width 102 height 19
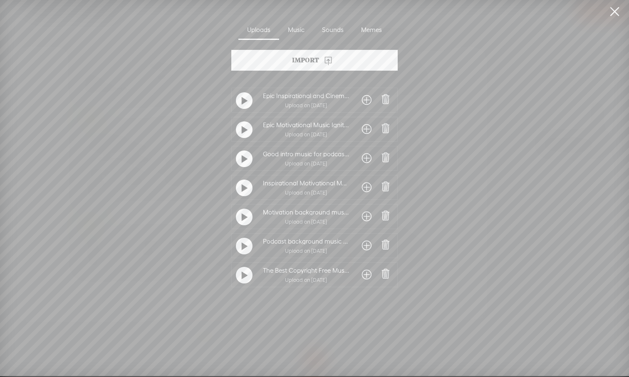
click at [364, 219] on span at bounding box center [367, 216] width 10 height 13
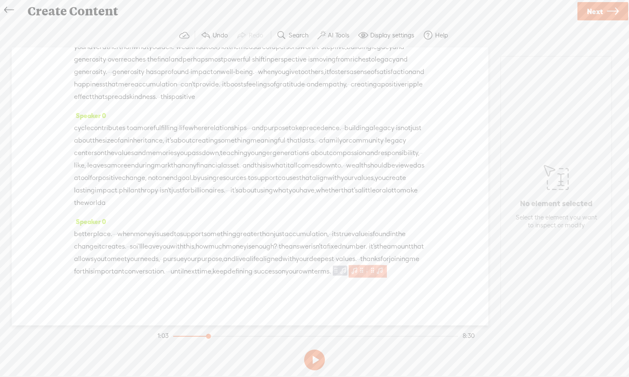
click at [368, 272] on div at bounding box center [377, 271] width 19 height 12
drag, startPoint x: 548, startPoint y: 292, endPoint x: 600, endPoint y: 295, distance: 52.1
click at [499, 295] on span "10s 0s" at bounding box center [574, 293] width 62 height 8
drag, startPoint x: 547, startPoint y: 309, endPoint x: 608, endPoint y: 309, distance: 61.1
click at [499, 309] on section "Intro Fade: 10s 10s Padding: 10s 0s" at bounding box center [556, 296] width 111 height 53
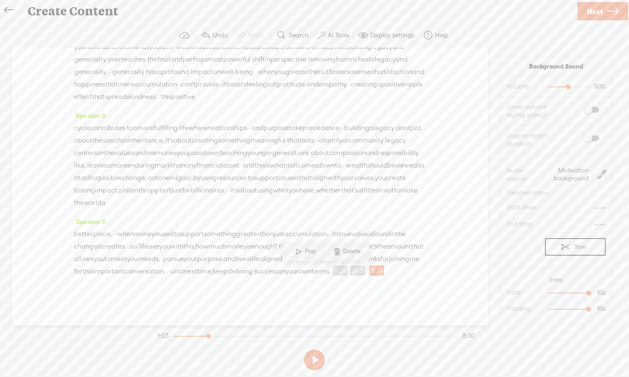
click at [444, 210] on div "Speaker 0 · · redefining · · · financial · success, · how much money is enough?…" at bounding box center [250, 186] width 476 height 278
click at [170, 240] on span "you" at bounding box center [164, 246] width 11 height 12
click at [466, 278] on div "Speaker 0 · · redefining · · · financial · success, · how much money is enough?…" at bounding box center [250, 186] width 476 height 278
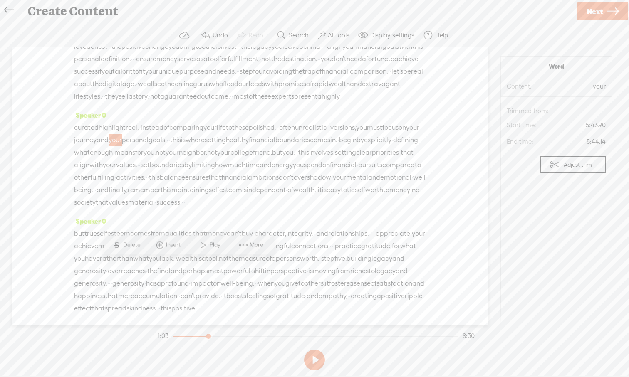
scroll to position [767, 0]
click at [122, 145] on span "your" at bounding box center [115, 139] width 13 height 12
click at [472, 207] on div "Speaker 0 · · redefining · · · financial · success, · how much money is enough?…" at bounding box center [250, 186] width 476 height 278
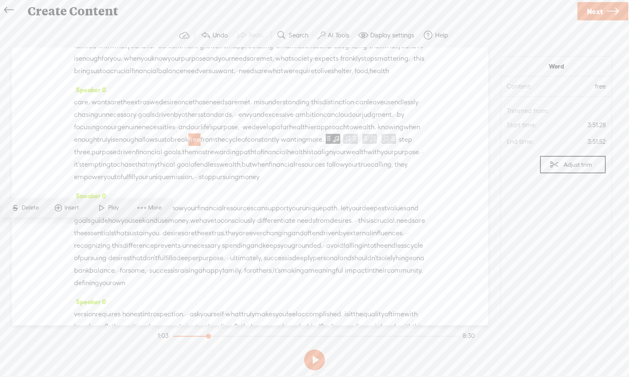
scroll to position [488, 0]
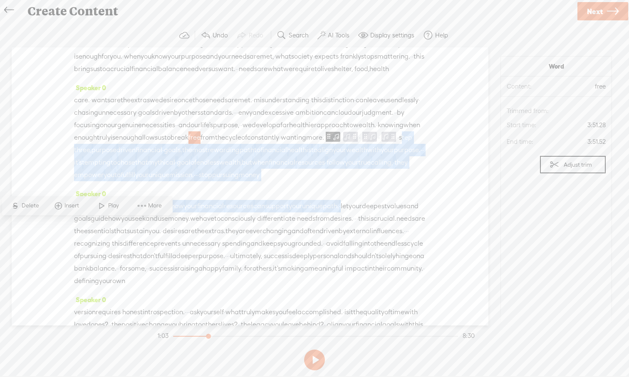
drag, startPoint x: 321, startPoint y: 227, endPoint x: 397, endPoint y: 298, distance: 103.8
click at [397, 298] on div "Speaker 0 · · redefining · · · financial · success, · how much money is enough?…" at bounding box center [250, 186] width 476 height 278
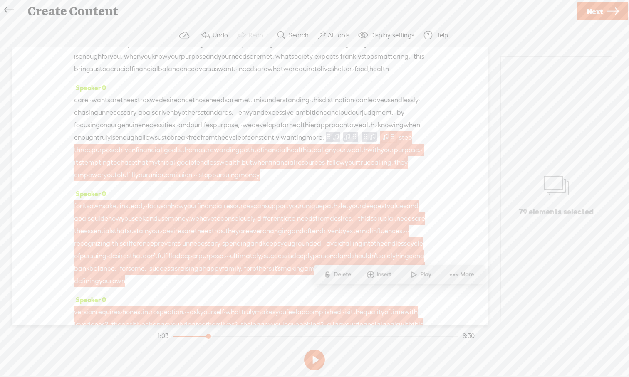
click at [381, 142] on span at bounding box center [385, 137] width 8 height 10
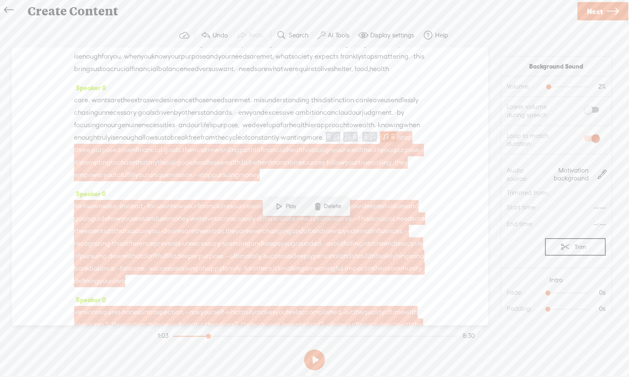
click at [381, 142] on span at bounding box center [385, 137] width 8 height 10
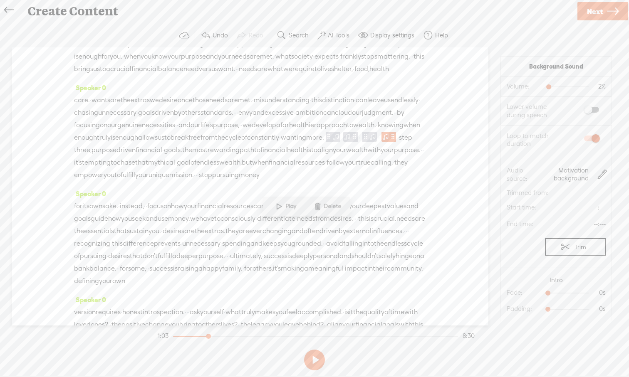
click at [448, 213] on div "Speaker 0 · · redefining · · · financial · success, · how much money is enough?…" at bounding box center [250, 186] width 476 height 278
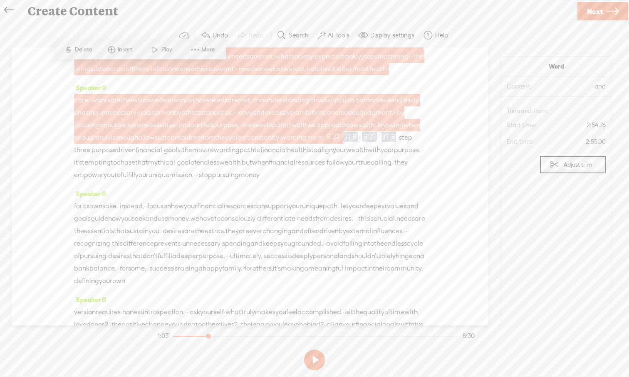
click at [326, 141] on span at bounding box center [329, 136] width 6 height 10
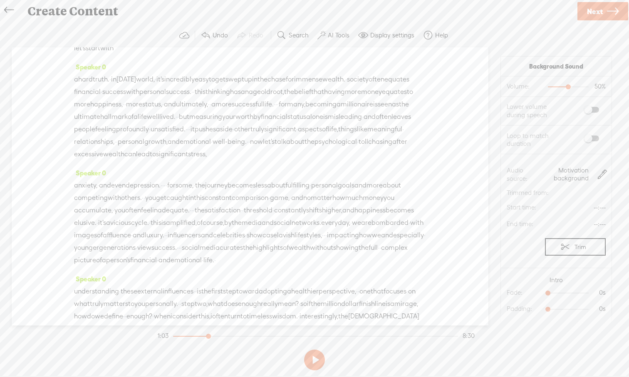
scroll to position [0, 0]
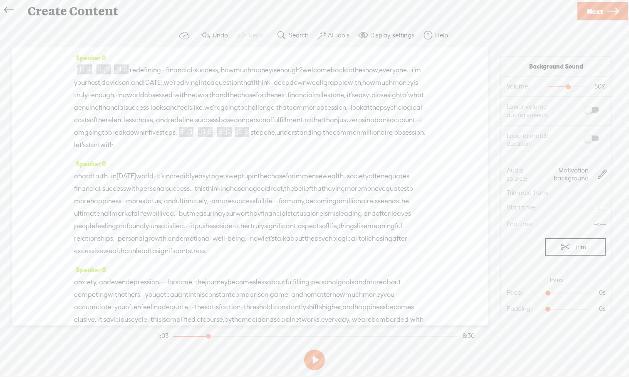
drag, startPoint x: 234, startPoint y: 225, endPoint x: 343, endPoint y: 144, distance: 136.0
click at [343, 144] on div "Speaker 0 · · redefining · · · financial · success, · how much money is enough?…" at bounding box center [250, 186] width 476 height 278
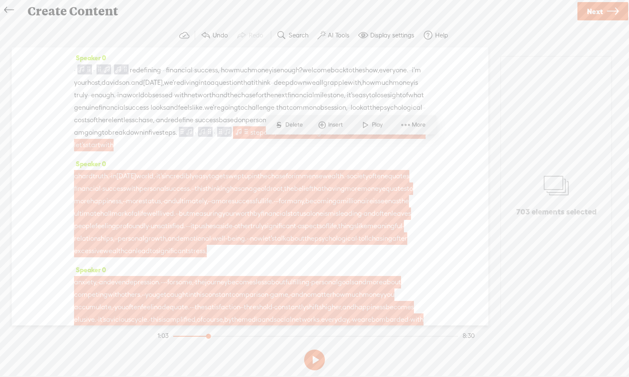
click at [249, 137] on span at bounding box center [246, 132] width 6 height 10
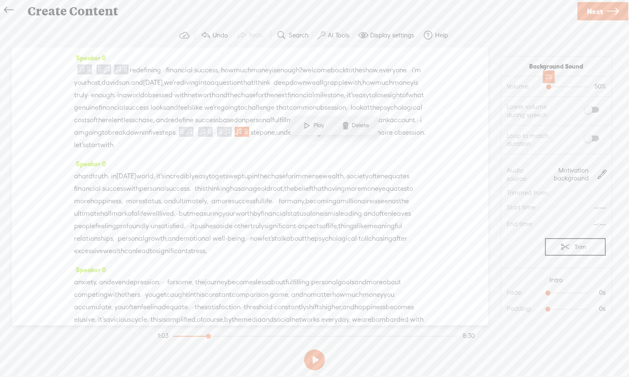
drag, startPoint x: 567, startPoint y: 86, endPoint x: 547, endPoint y: 89, distance: 19.8
click at [499, 89] on div at bounding box center [549, 87] width 19 height 19
click at [499, 141] on label at bounding box center [582, 138] width 45 height 14
click at [318, 348] on button at bounding box center [314, 360] width 21 height 21
click at [175, 337] on section "1:05 8:50" at bounding box center [316, 336] width 320 height 21
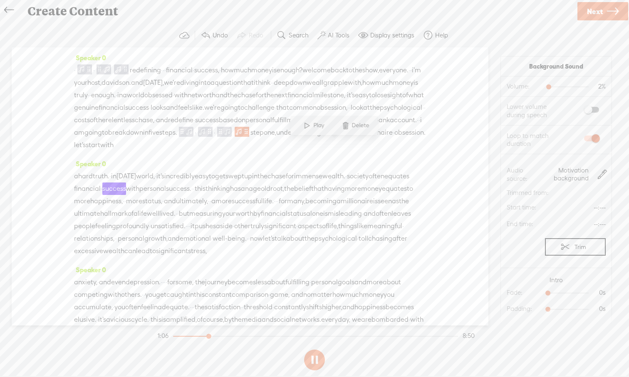
click at [174, 336] on div at bounding box center [191, 336] width 36 height 1
click at [334, 36] on label "AI Tools" at bounding box center [339, 35] width 22 height 8
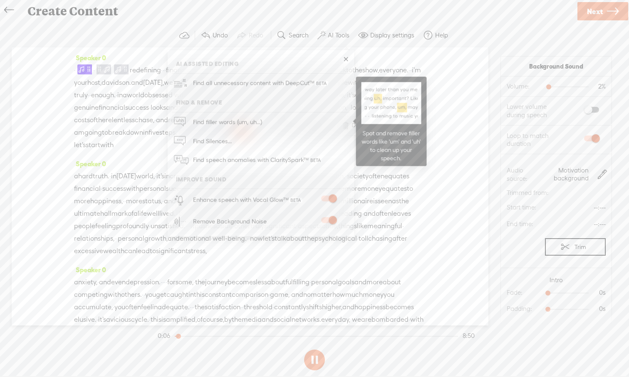
click at [248, 121] on span "Find filler words (um, uh...)" at bounding box center [227, 122] width 75 height 19
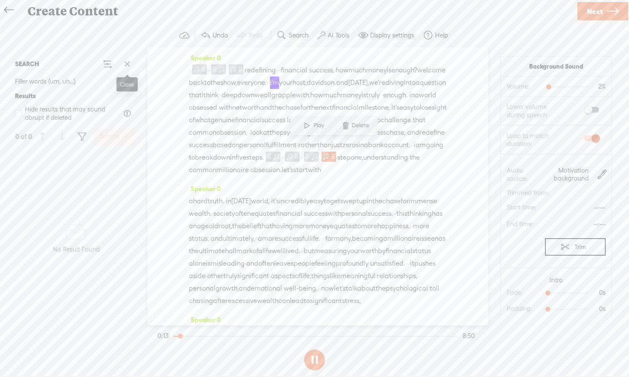
click at [126, 65] on span at bounding box center [127, 64] width 12 height 12
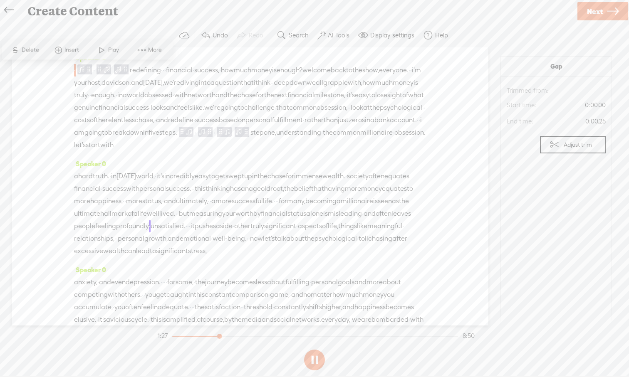
click at [289, 89] on span "down" at bounding box center [297, 83] width 17 height 12
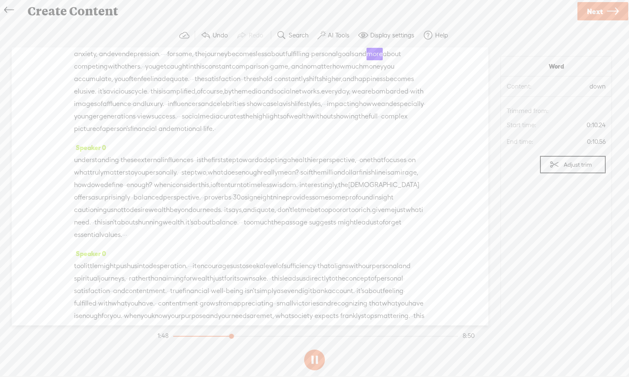
scroll to position [229, 0]
click at [471, 213] on div "Speaker 0 · · redefining · · · financial · success, · how much money is enough?…" at bounding box center [250, 186] width 476 height 278
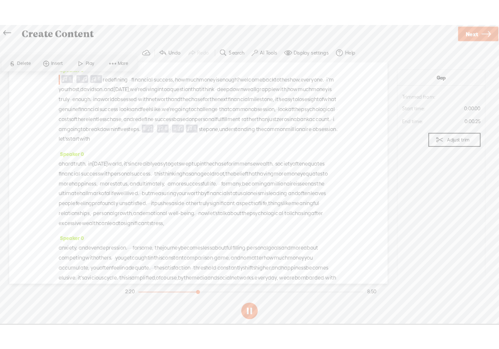
scroll to position [291, 0]
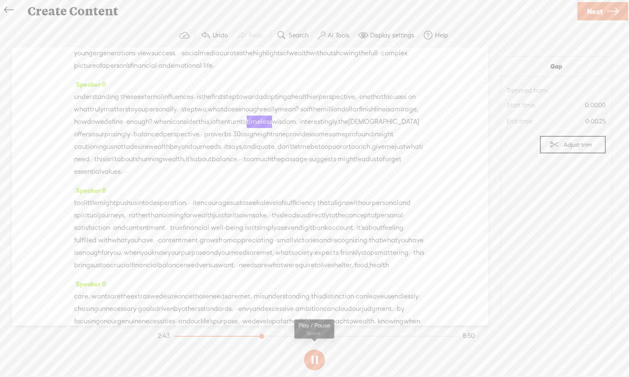
click at [316, 348] on button at bounding box center [314, 360] width 21 height 21
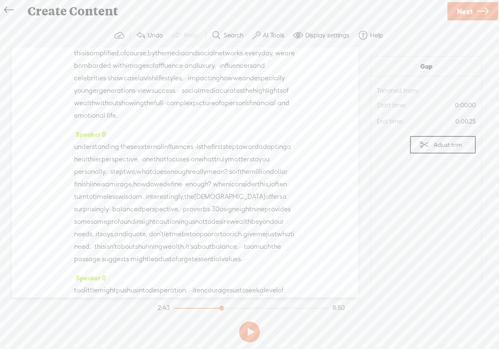
scroll to position [441, 0]
